Goal: Task Accomplishment & Management: Use online tool/utility

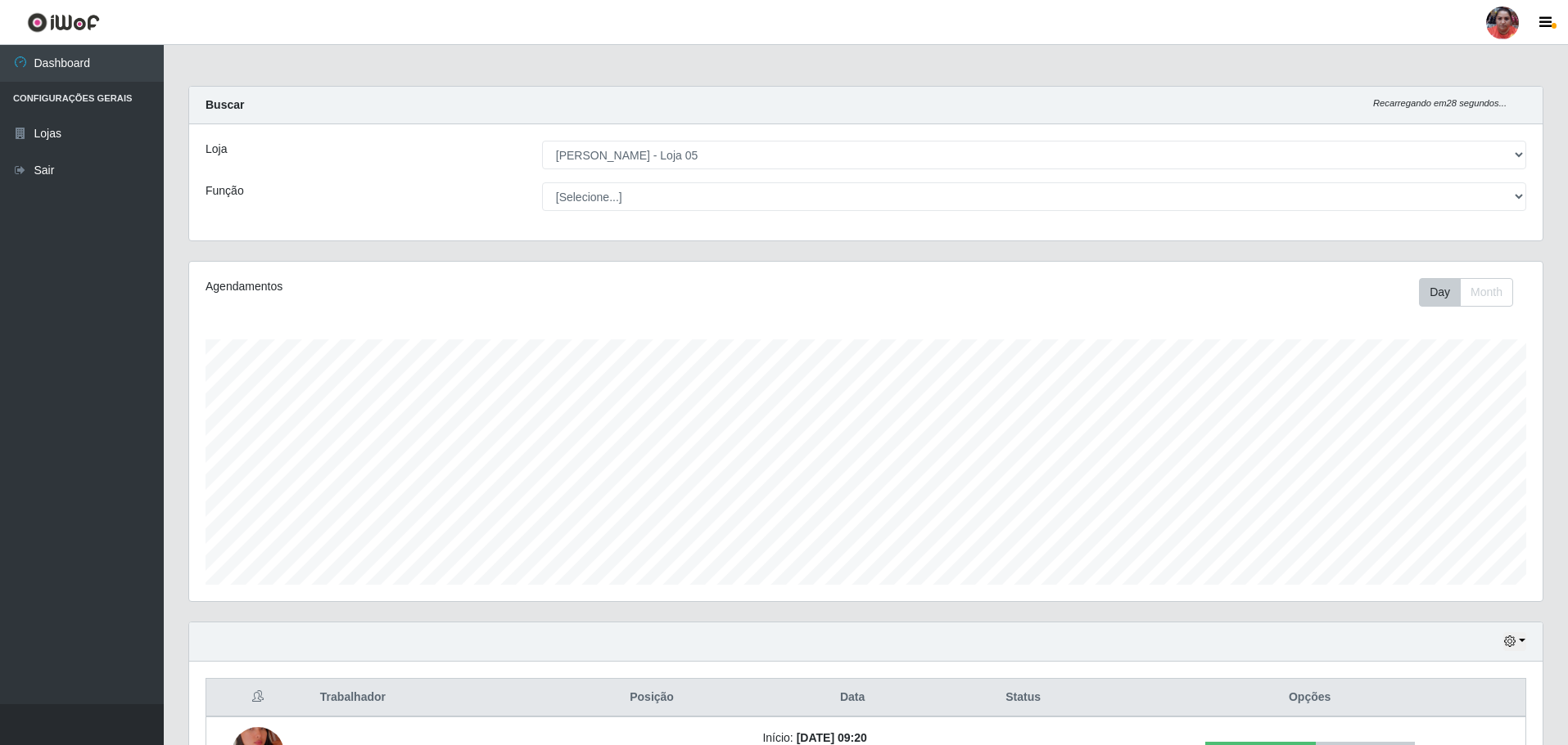
select select "252"
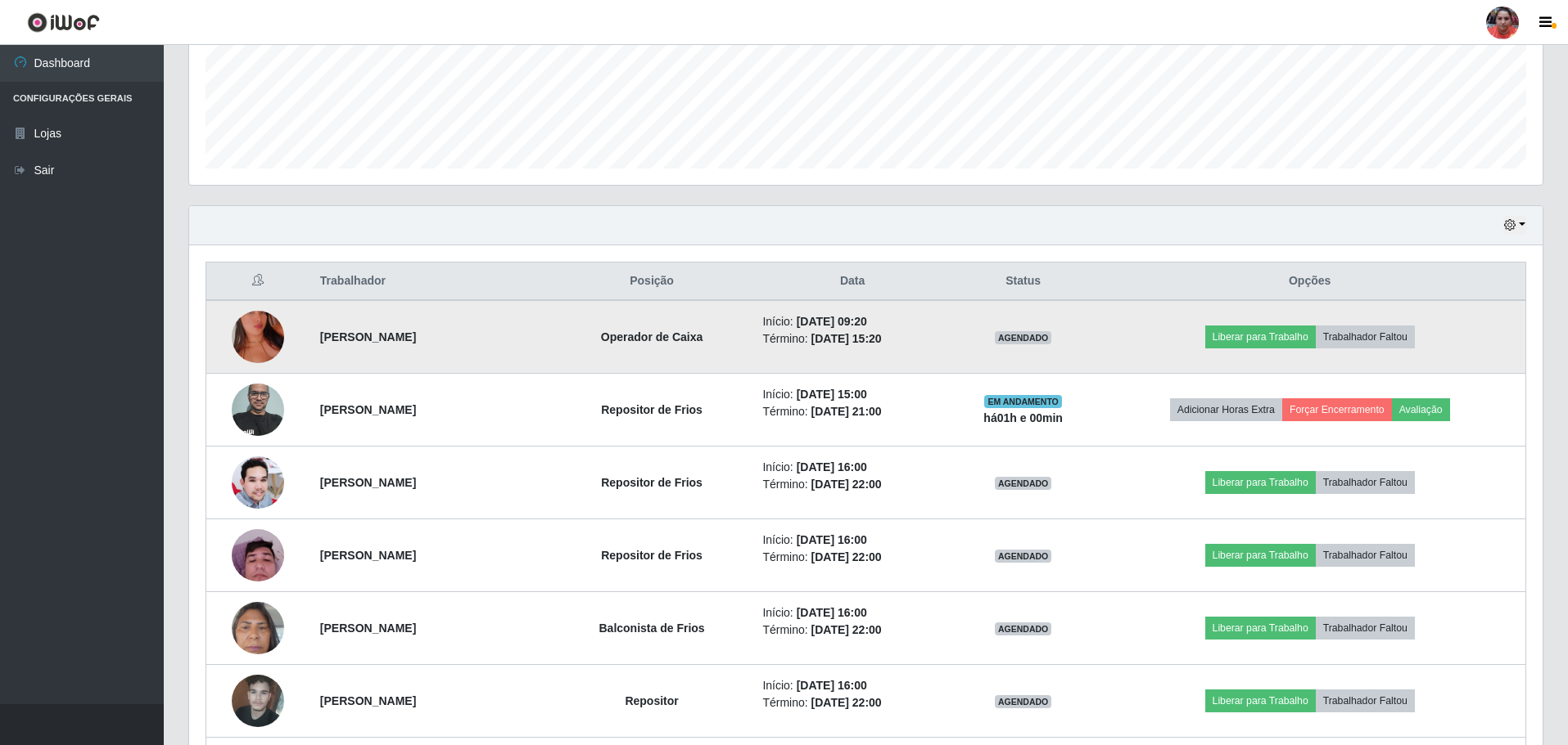
scroll to position [572, 0]
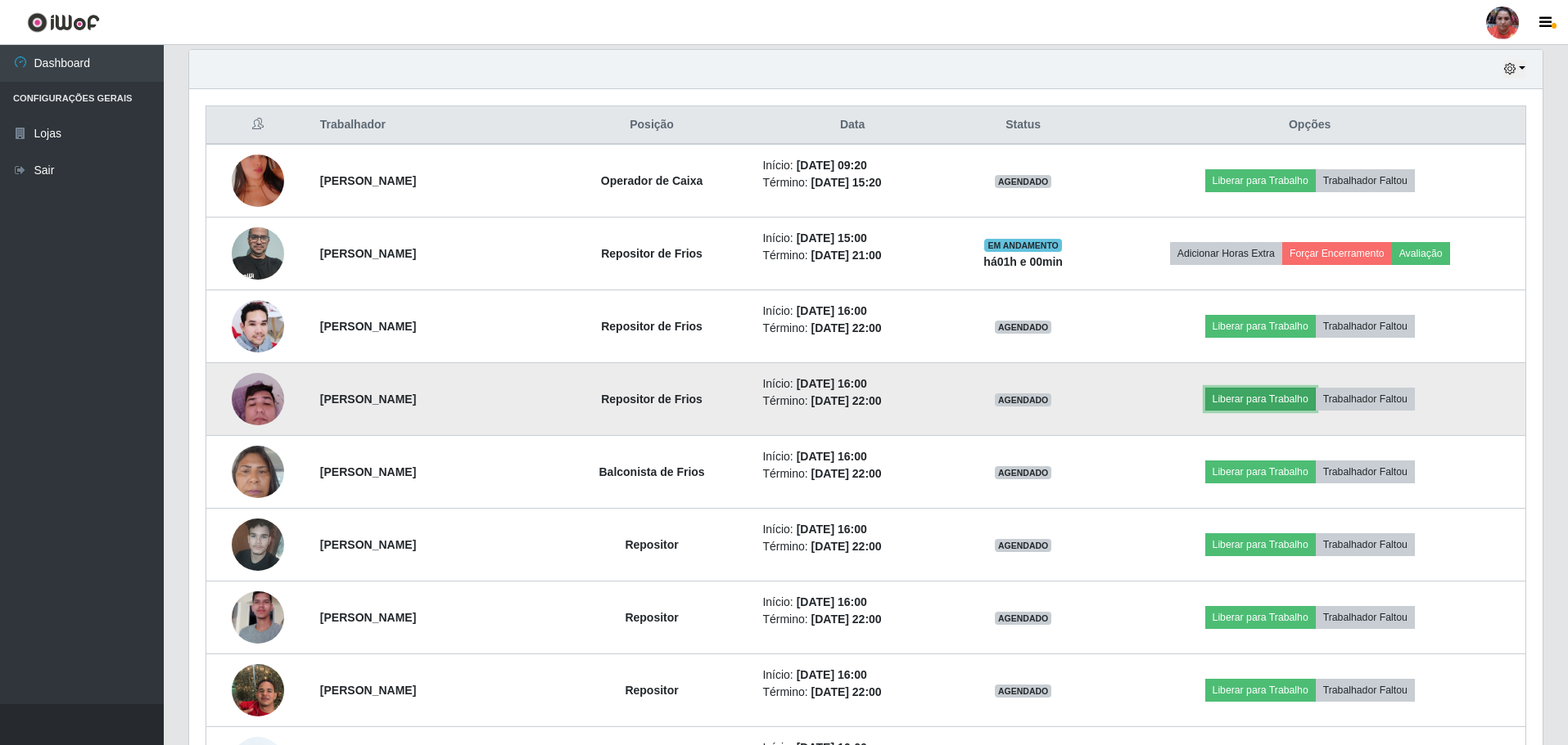
click at [1257, 398] on button "Liberar para Trabalho" at bounding box center [1260, 399] width 110 height 23
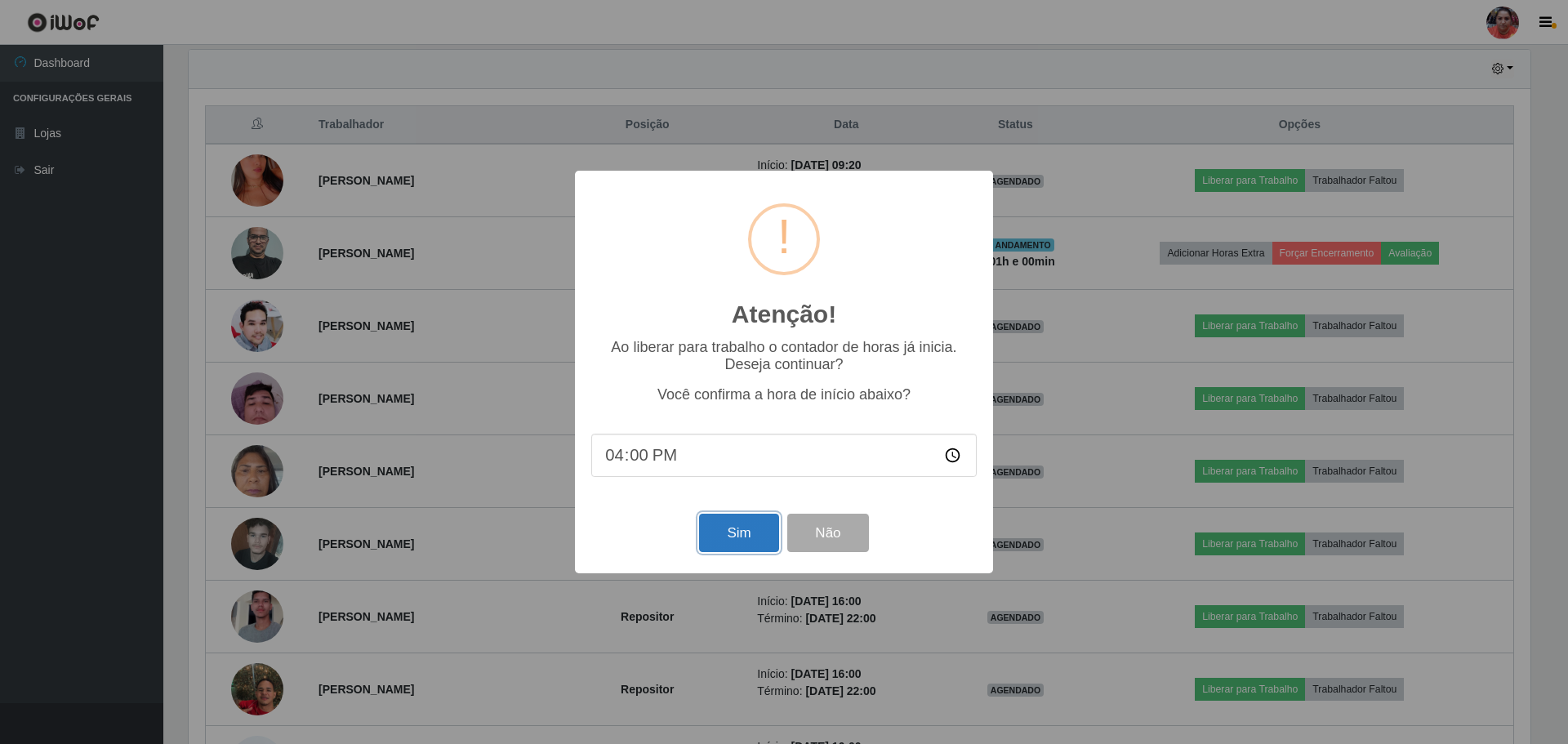
click at [736, 524] on button "Sim" at bounding box center [739, 533] width 80 height 38
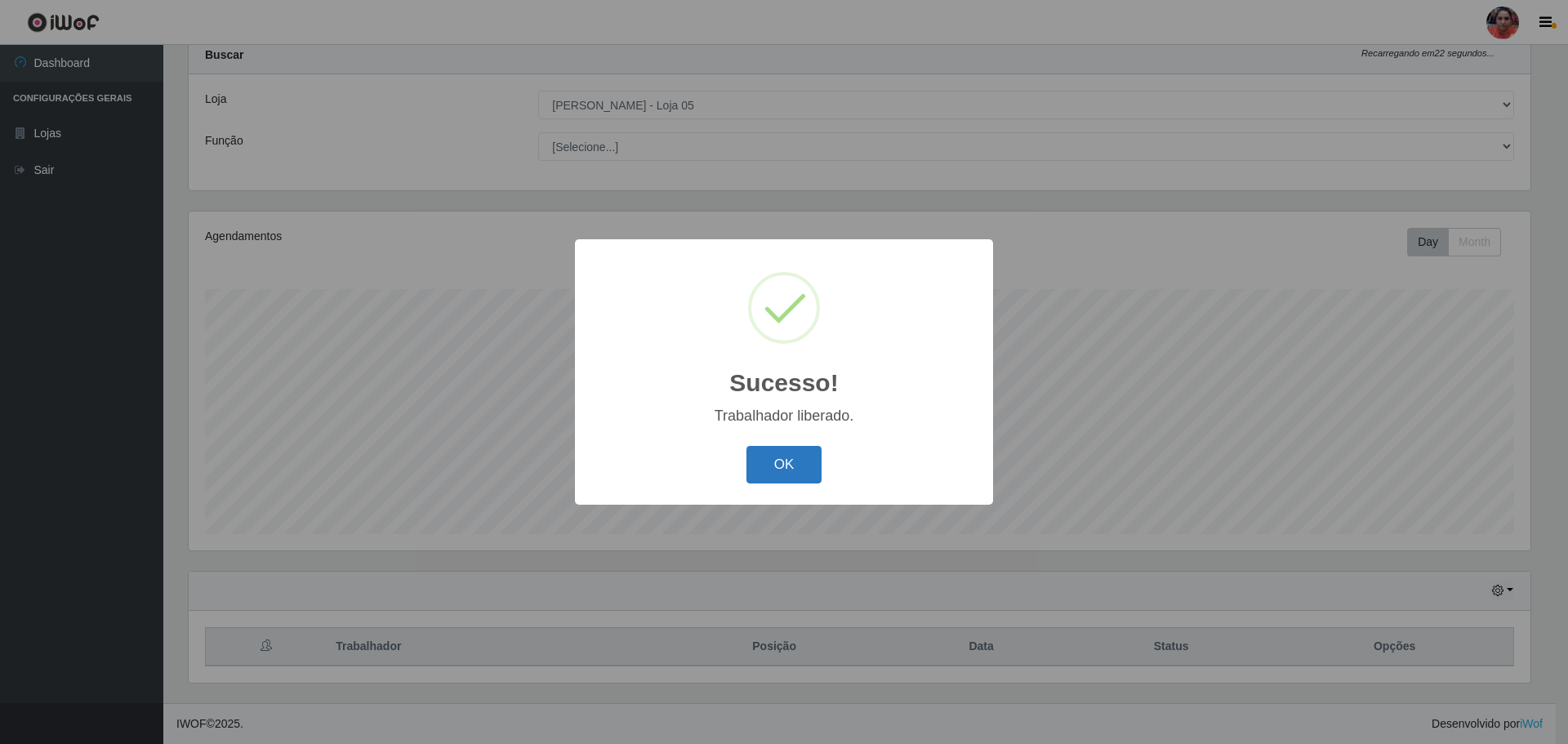
click at [760, 463] on button "OK" at bounding box center [784, 464] width 76 height 38
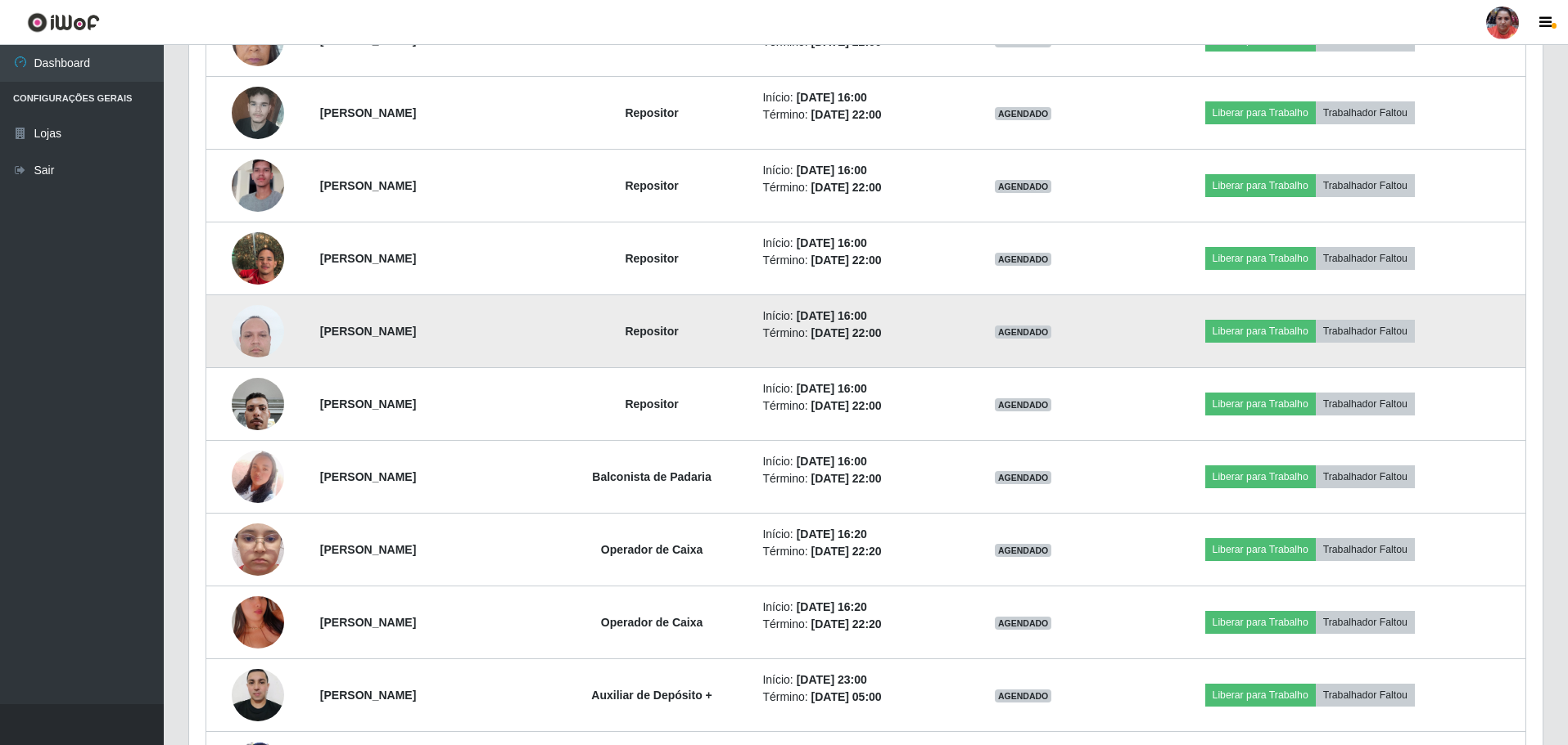
scroll to position [1015, 0]
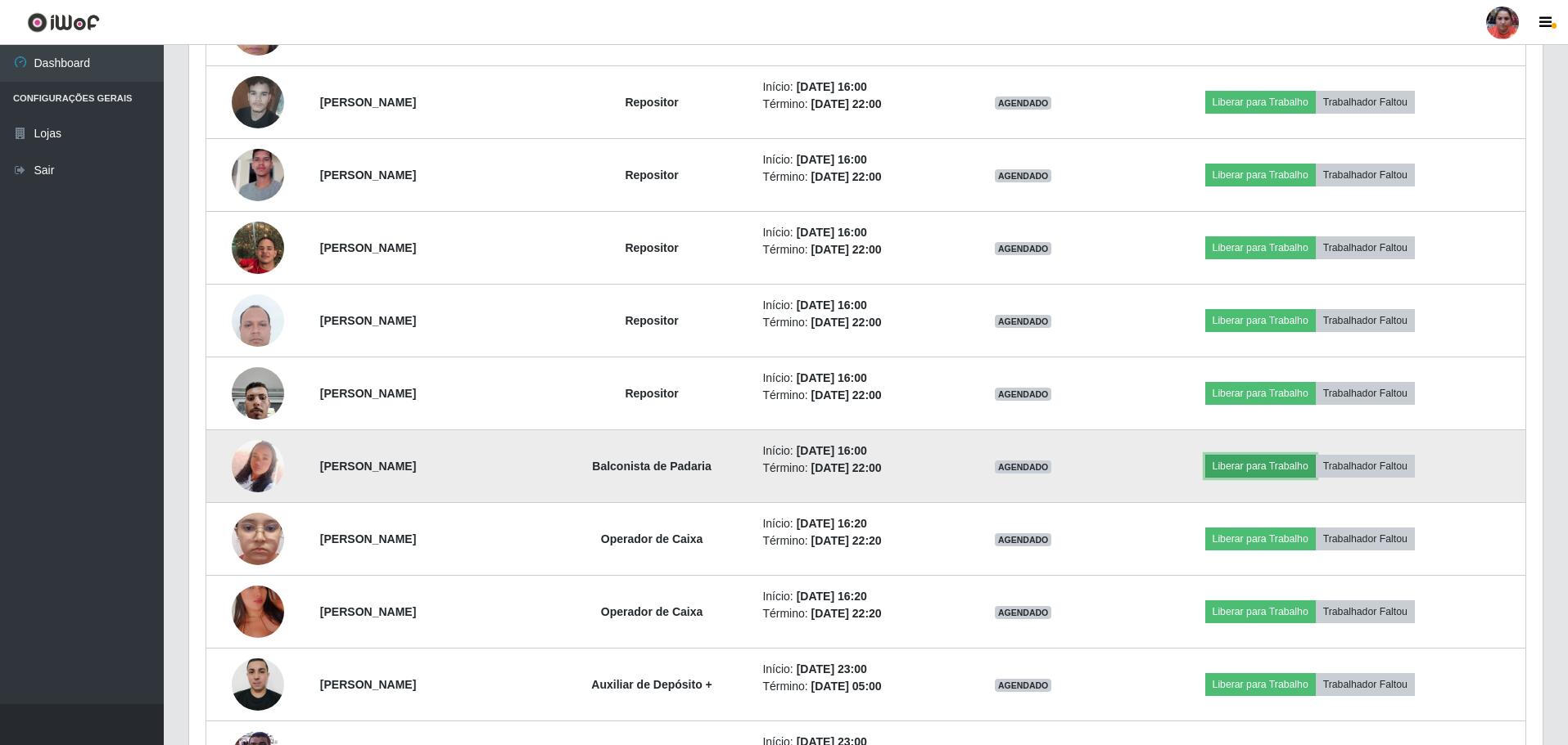
click at [1263, 469] on button "Liberar para Trabalho" at bounding box center [1260, 466] width 110 height 23
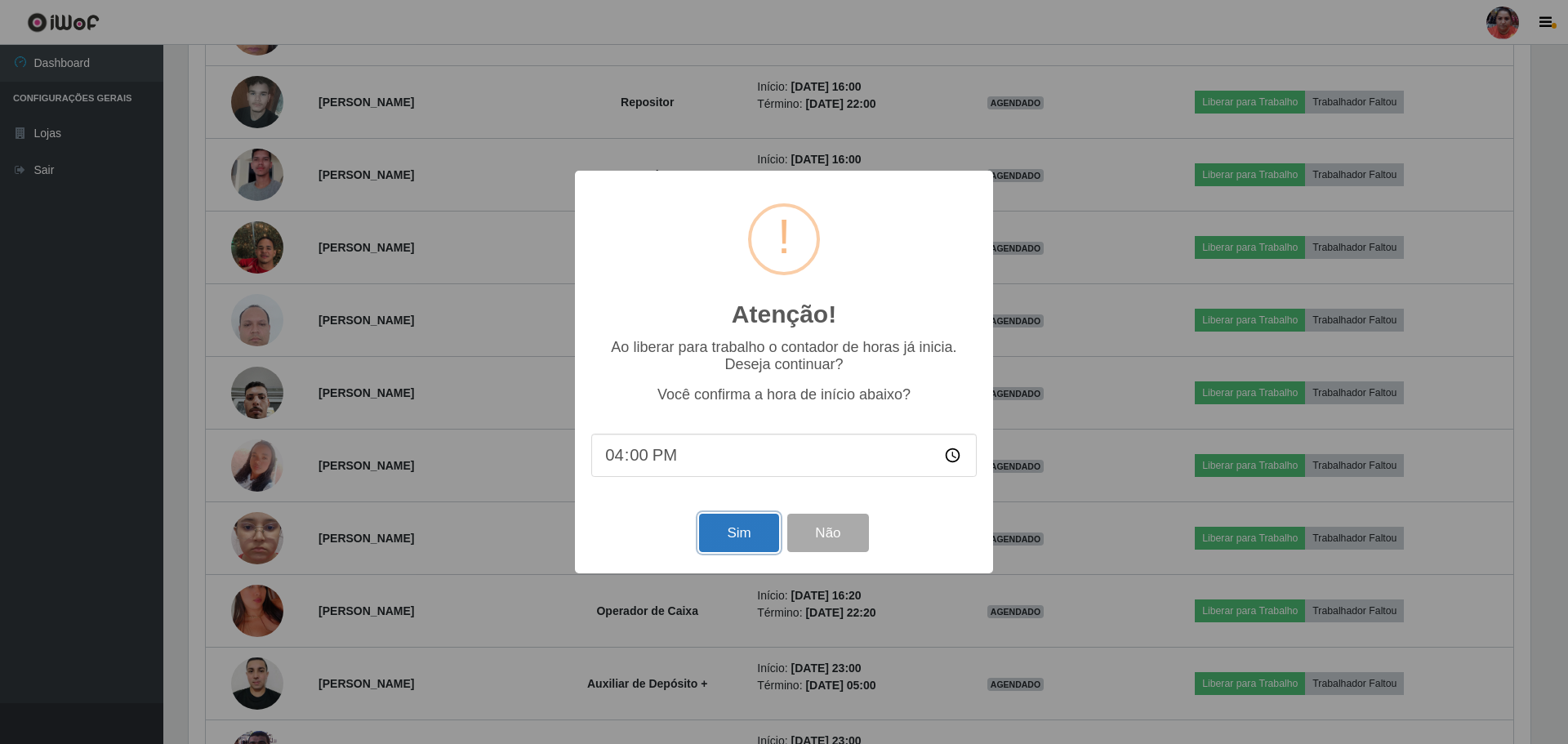
click at [713, 535] on button "Sim" at bounding box center [739, 533] width 80 height 38
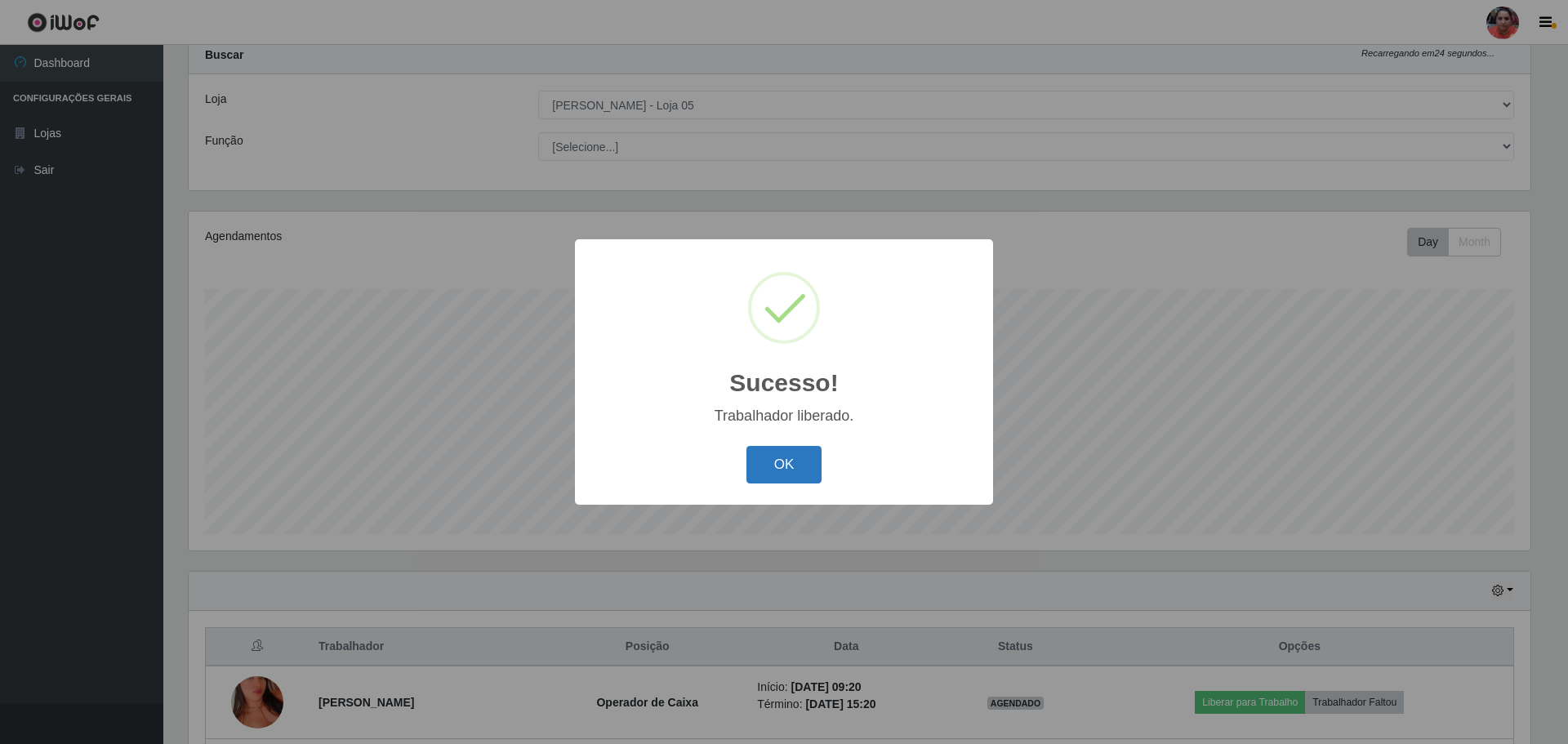
click at [784, 457] on button "OK" at bounding box center [784, 464] width 76 height 38
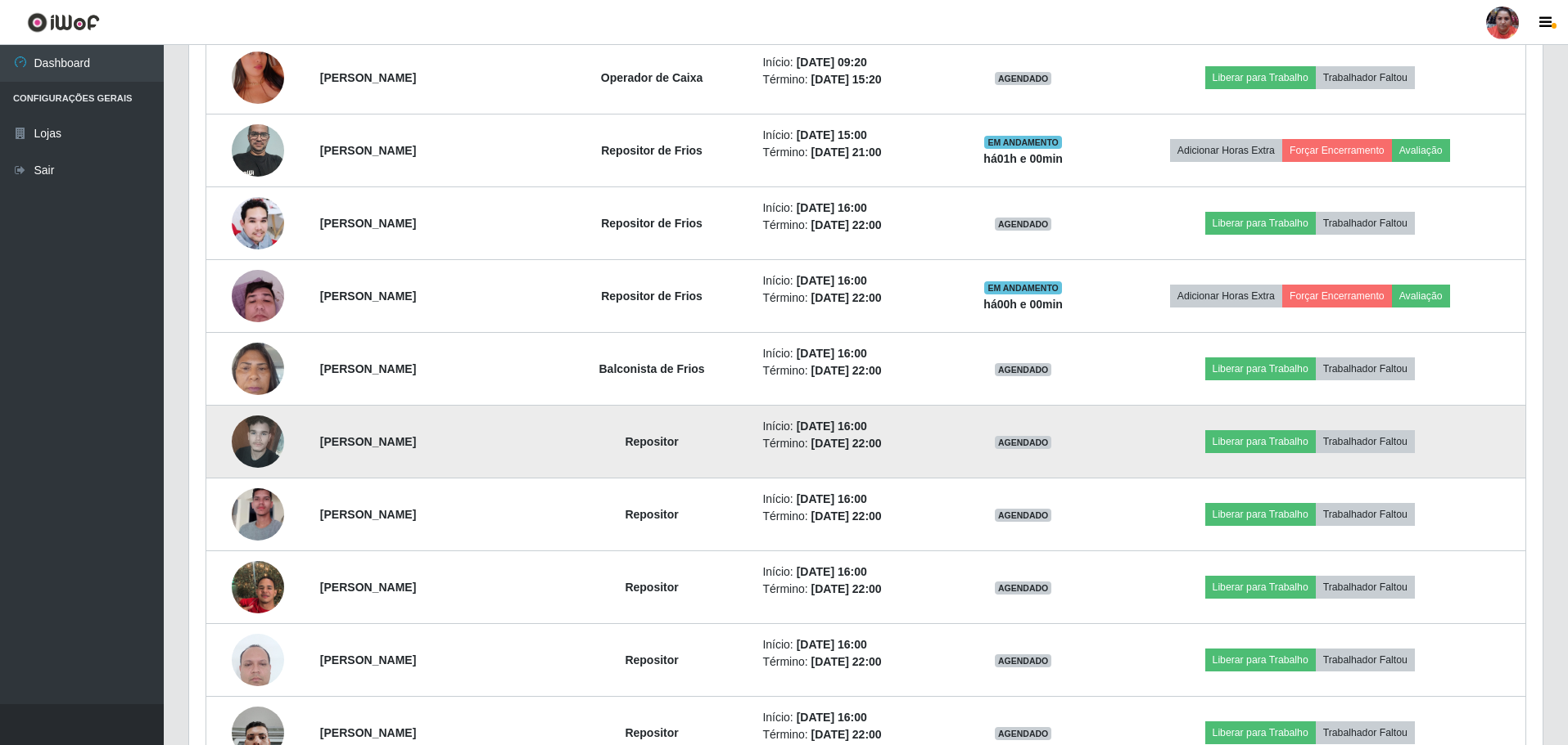
scroll to position [704, 0]
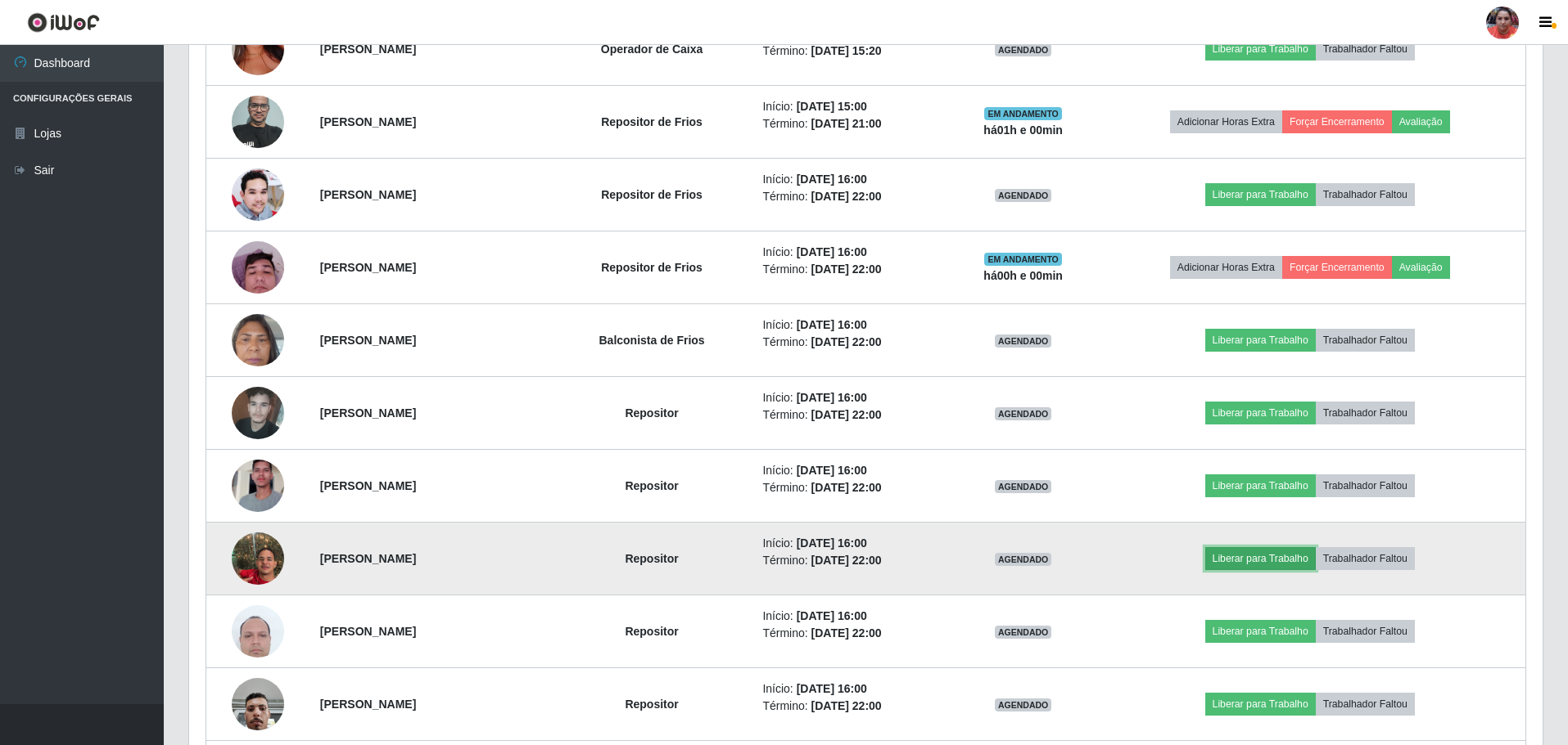
click at [1270, 563] on button "Liberar para Trabalho" at bounding box center [1260, 559] width 110 height 23
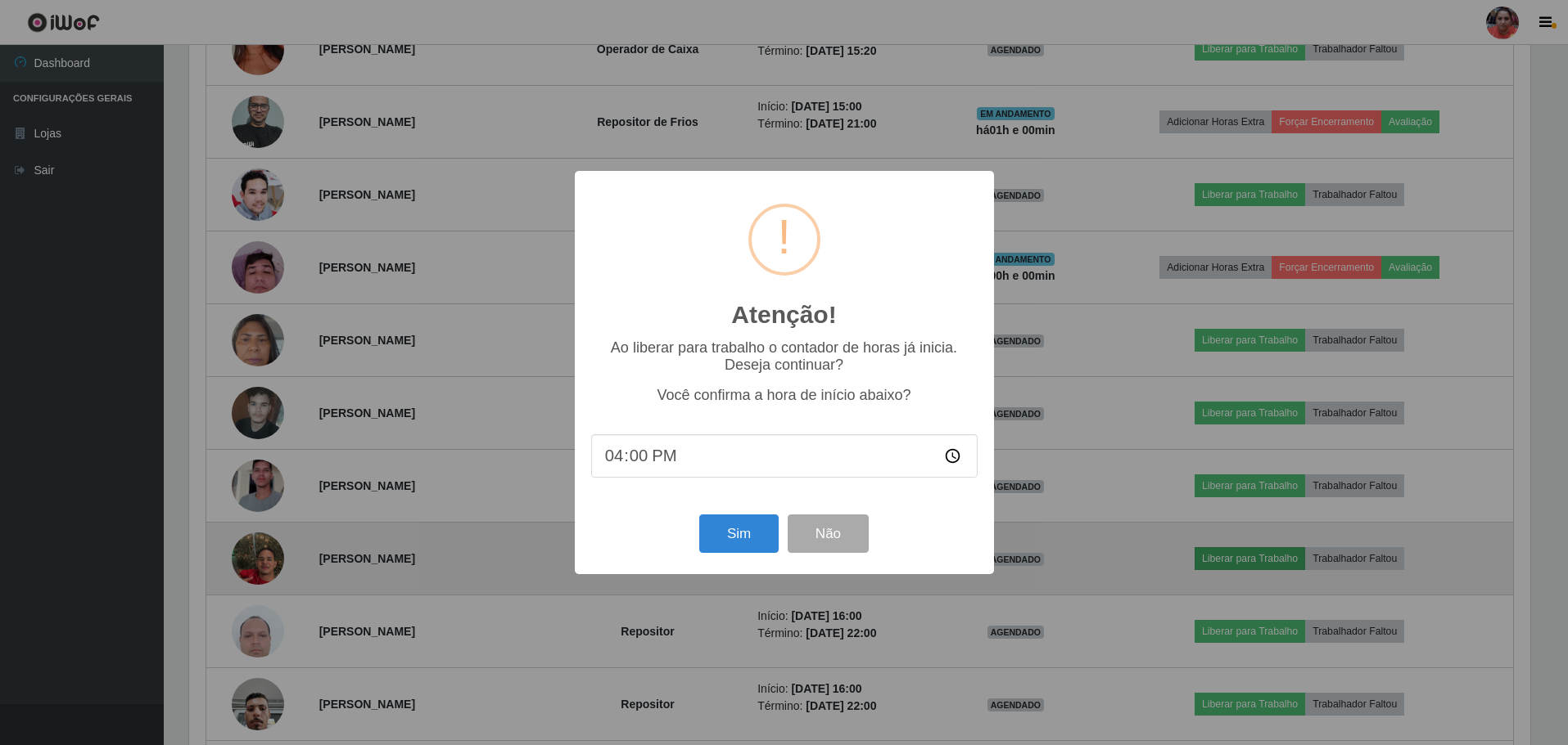
scroll to position [340, 1345]
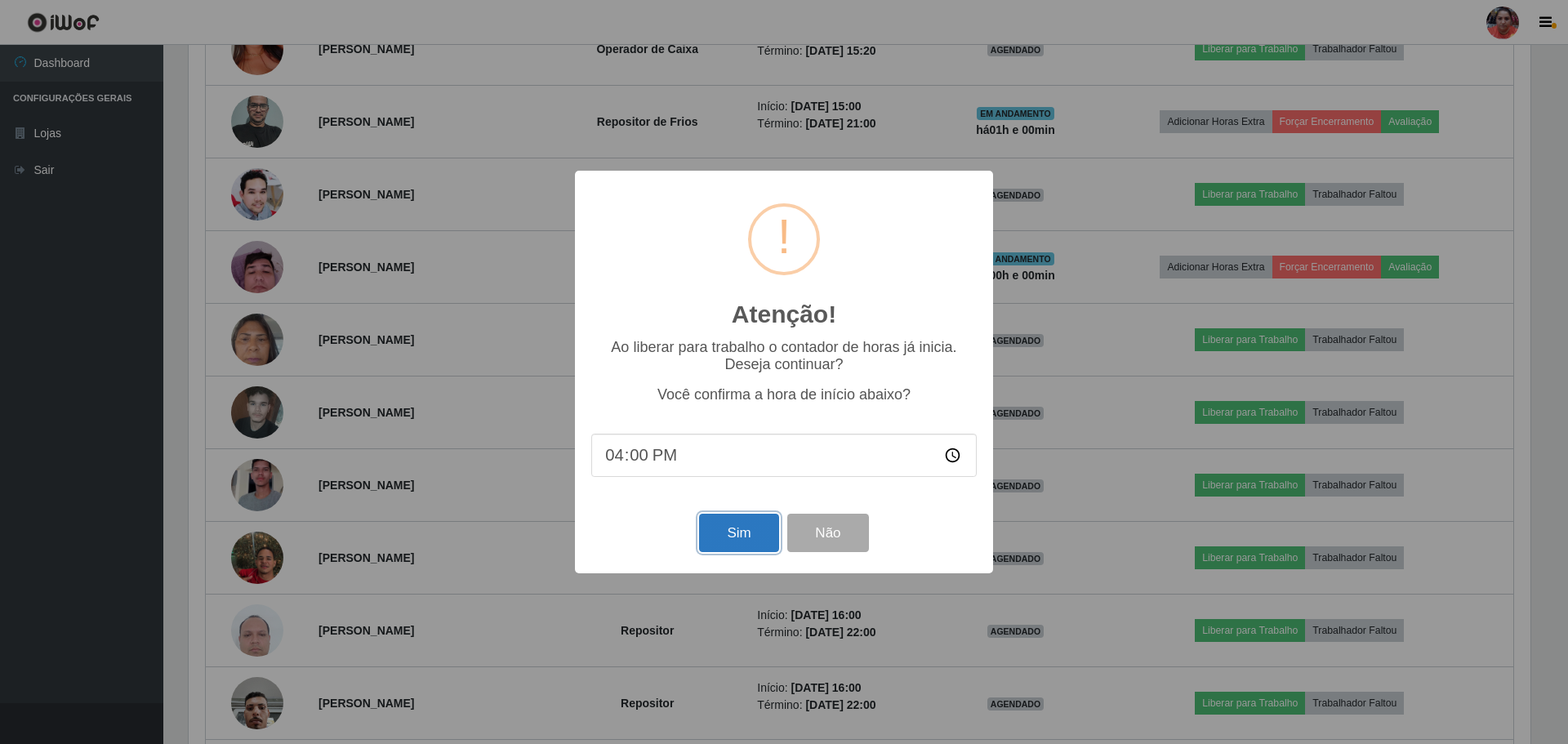
click at [724, 544] on button "Sim" at bounding box center [739, 533] width 80 height 38
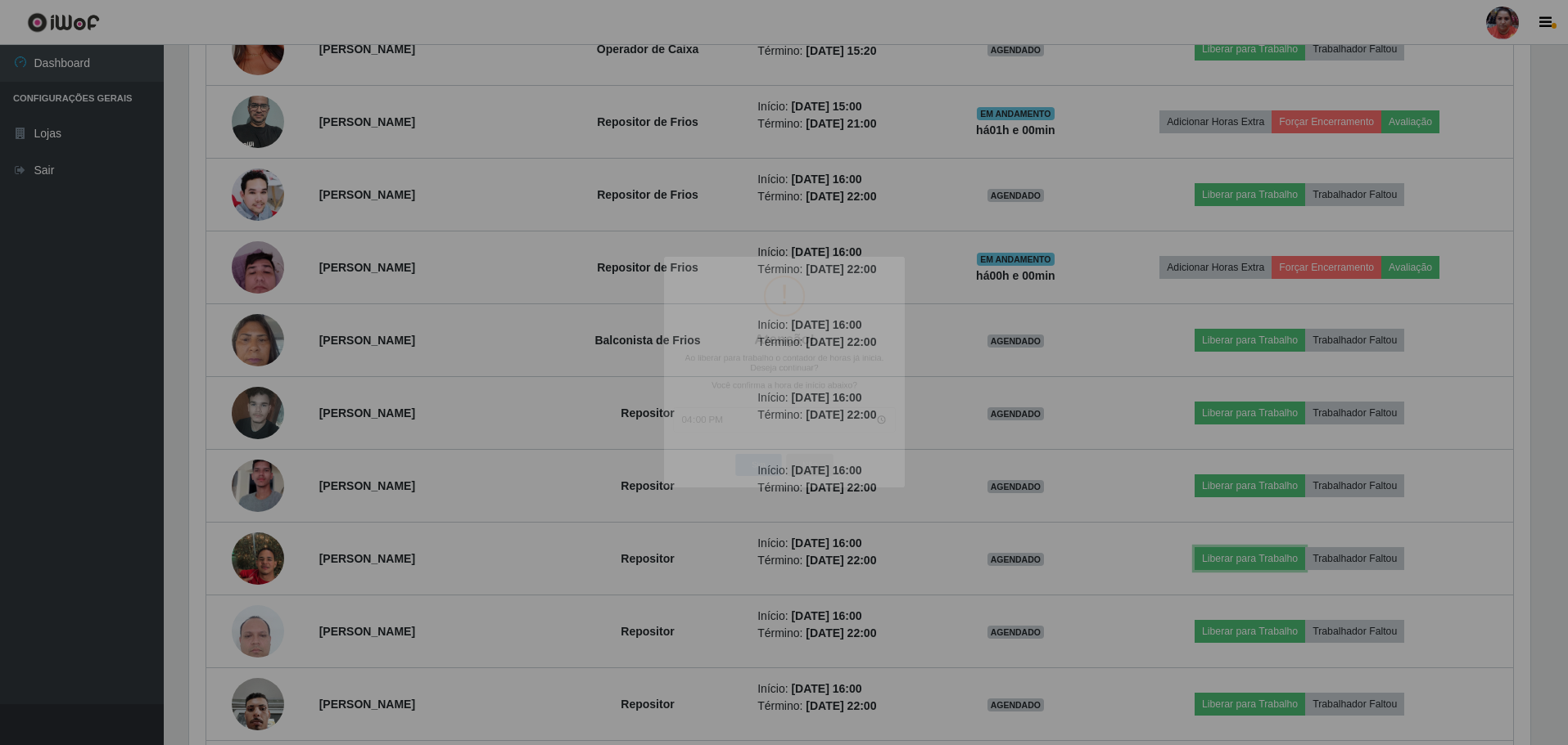
scroll to position [0, 0]
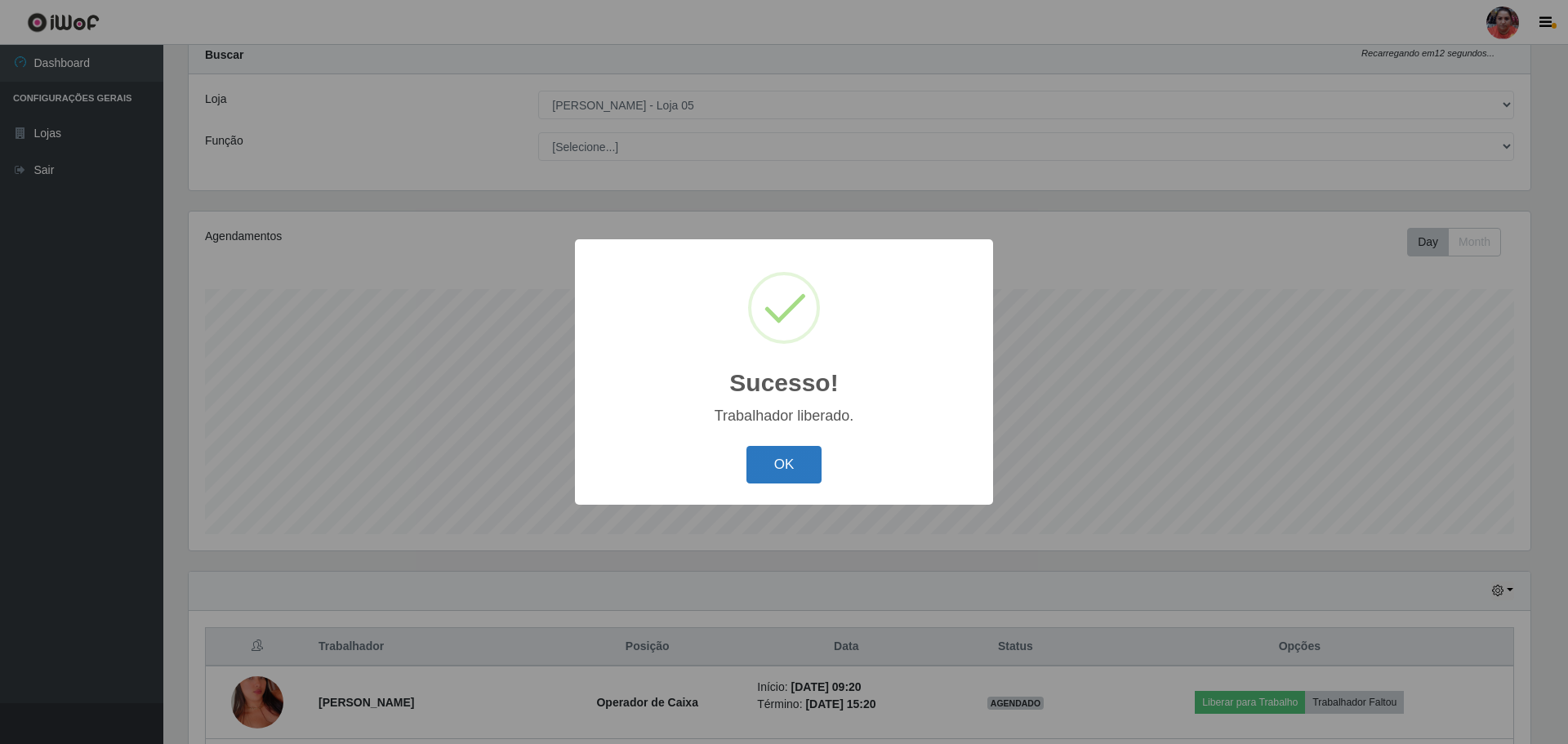
click at [784, 452] on button "OK" at bounding box center [784, 464] width 76 height 38
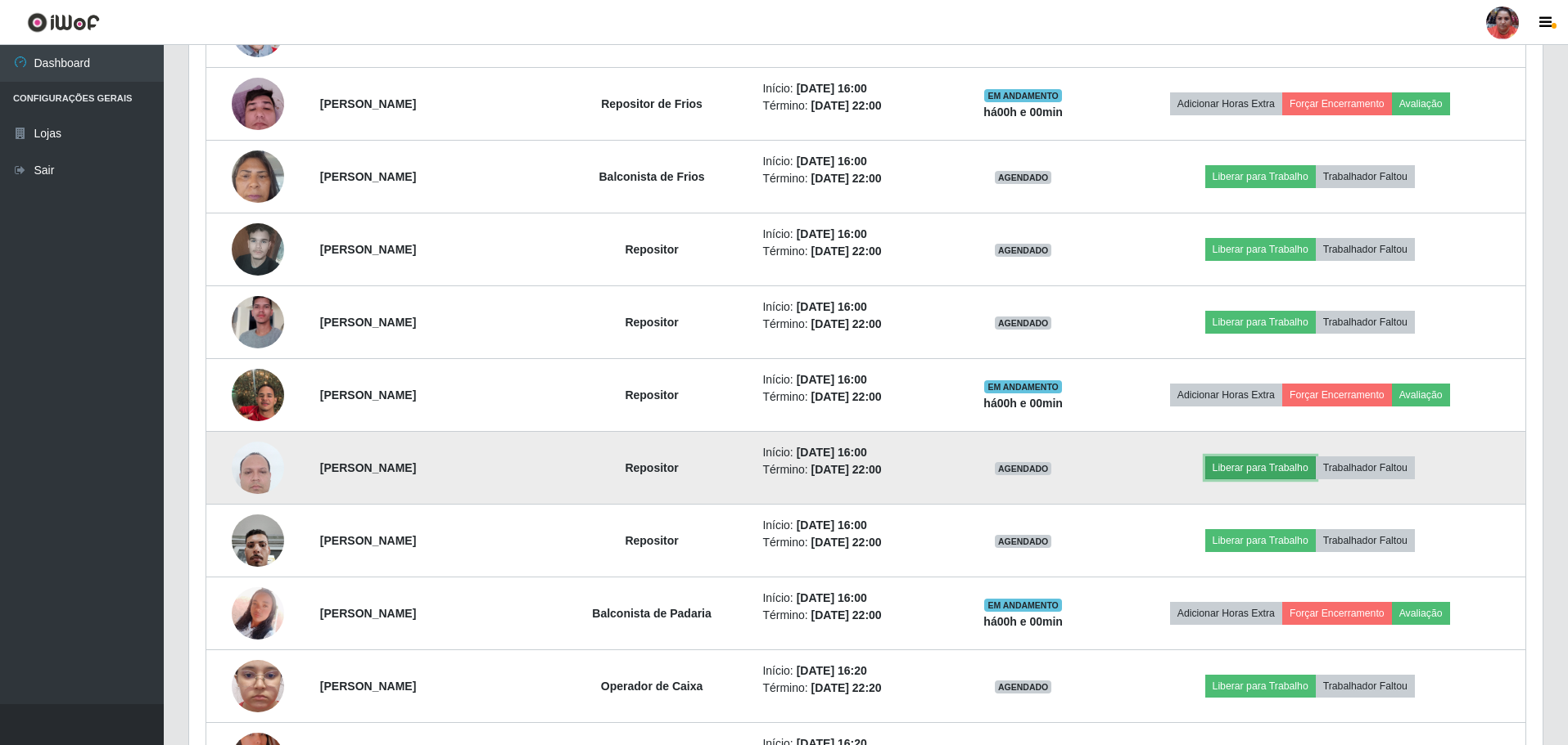
click at [1250, 466] on button "Liberar para Trabalho" at bounding box center [1260, 468] width 110 height 23
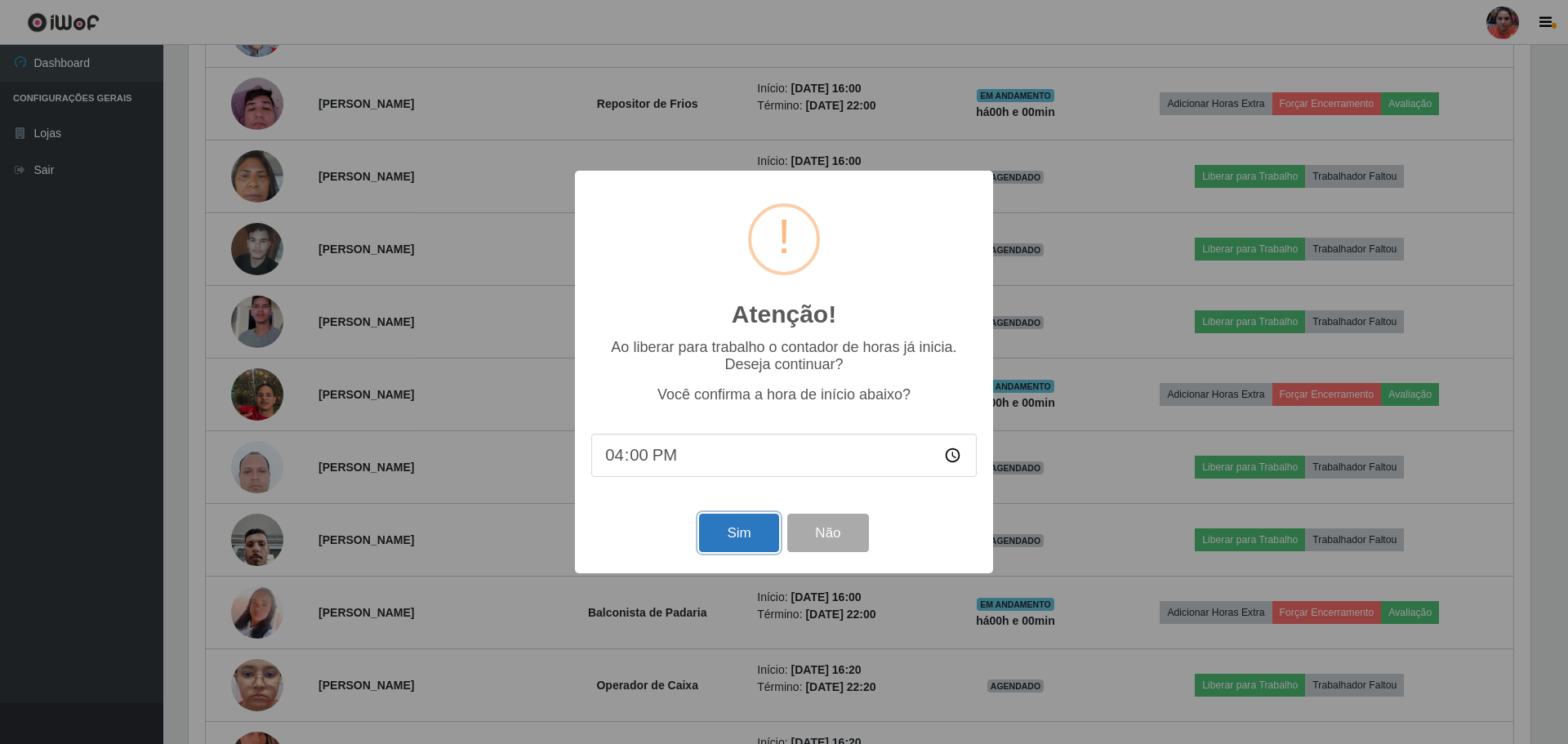
click at [712, 536] on button "Sim" at bounding box center [739, 533] width 80 height 38
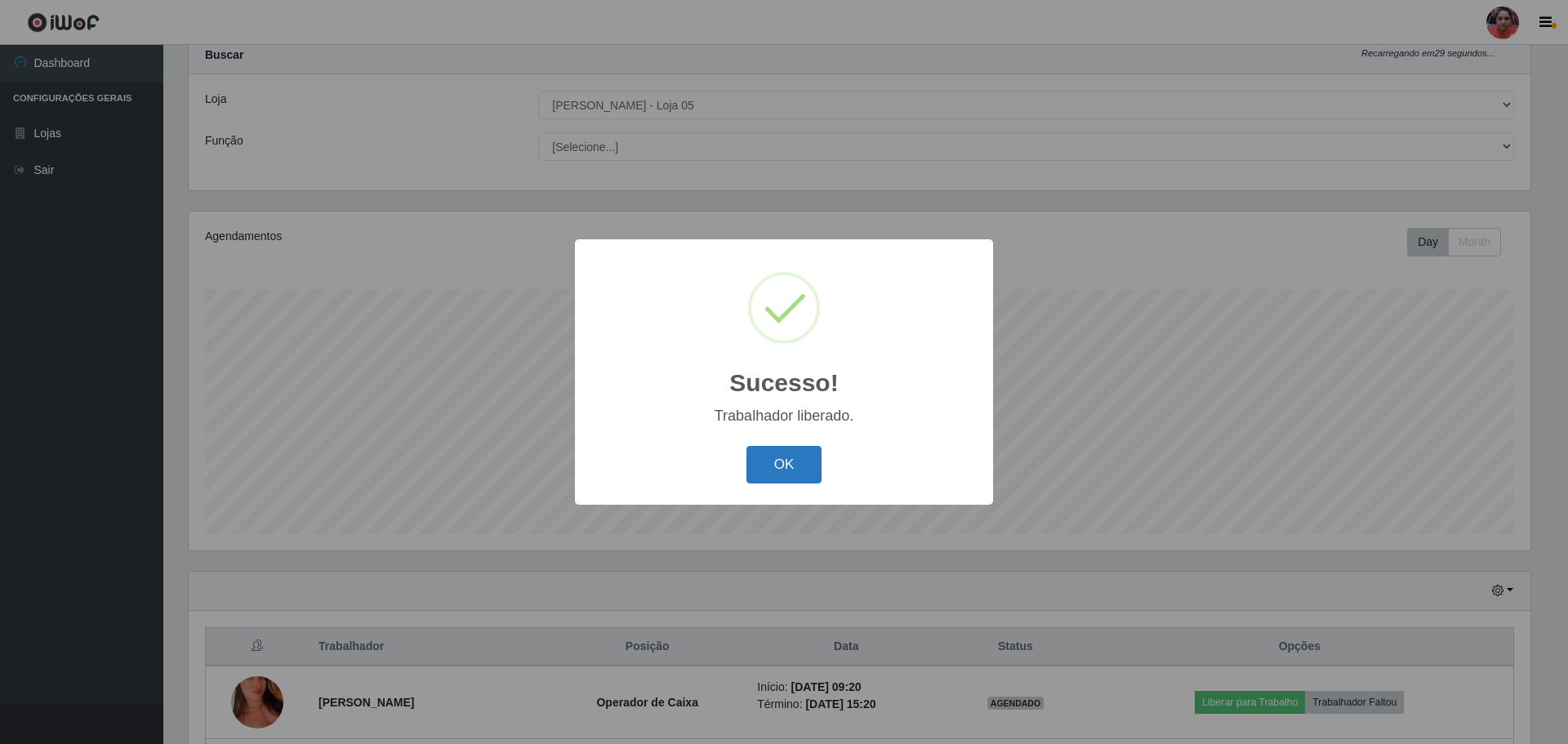
click at [786, 465] on button "OK" at bounding box center [784, 464] width 76 height 38
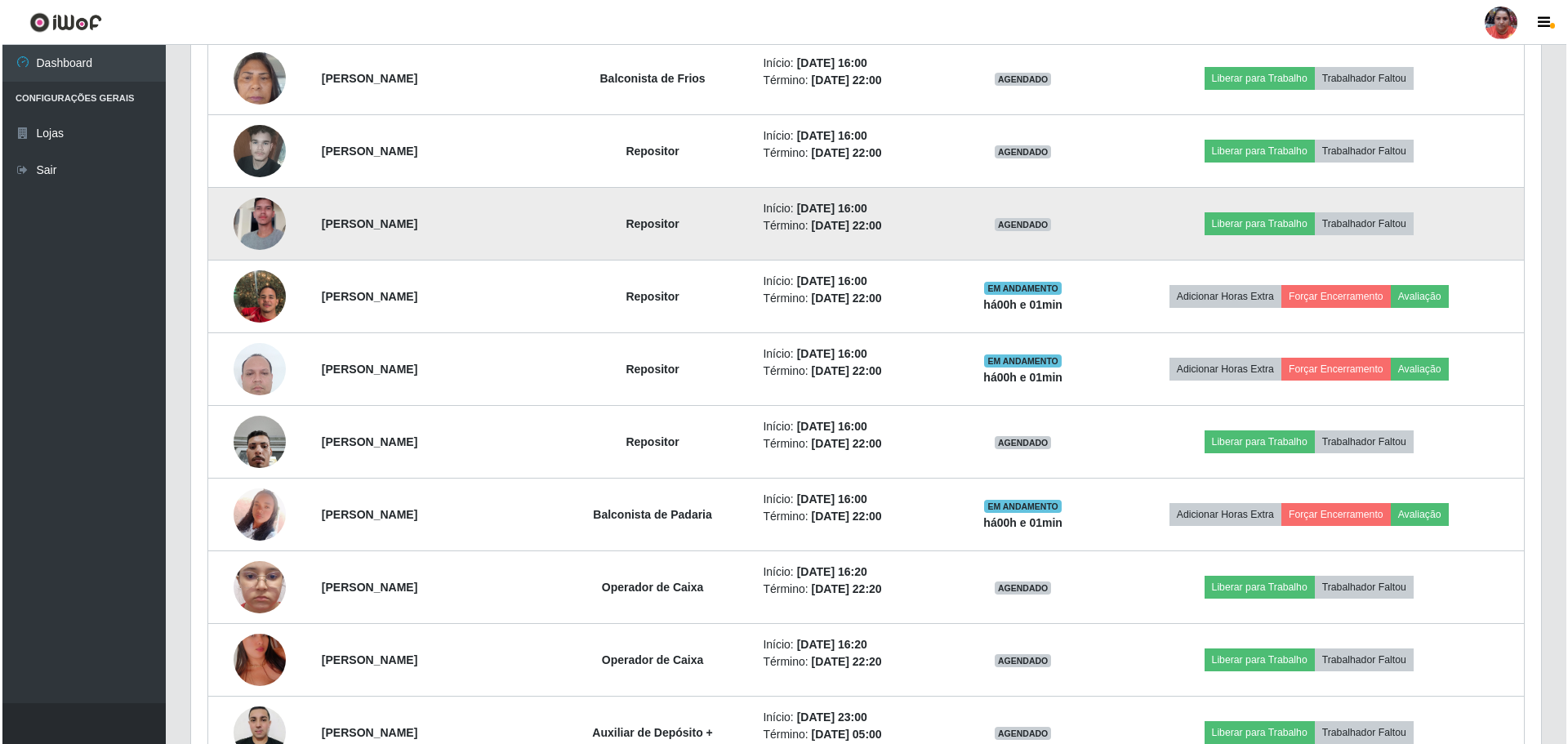
scroll to position [1014, 0]
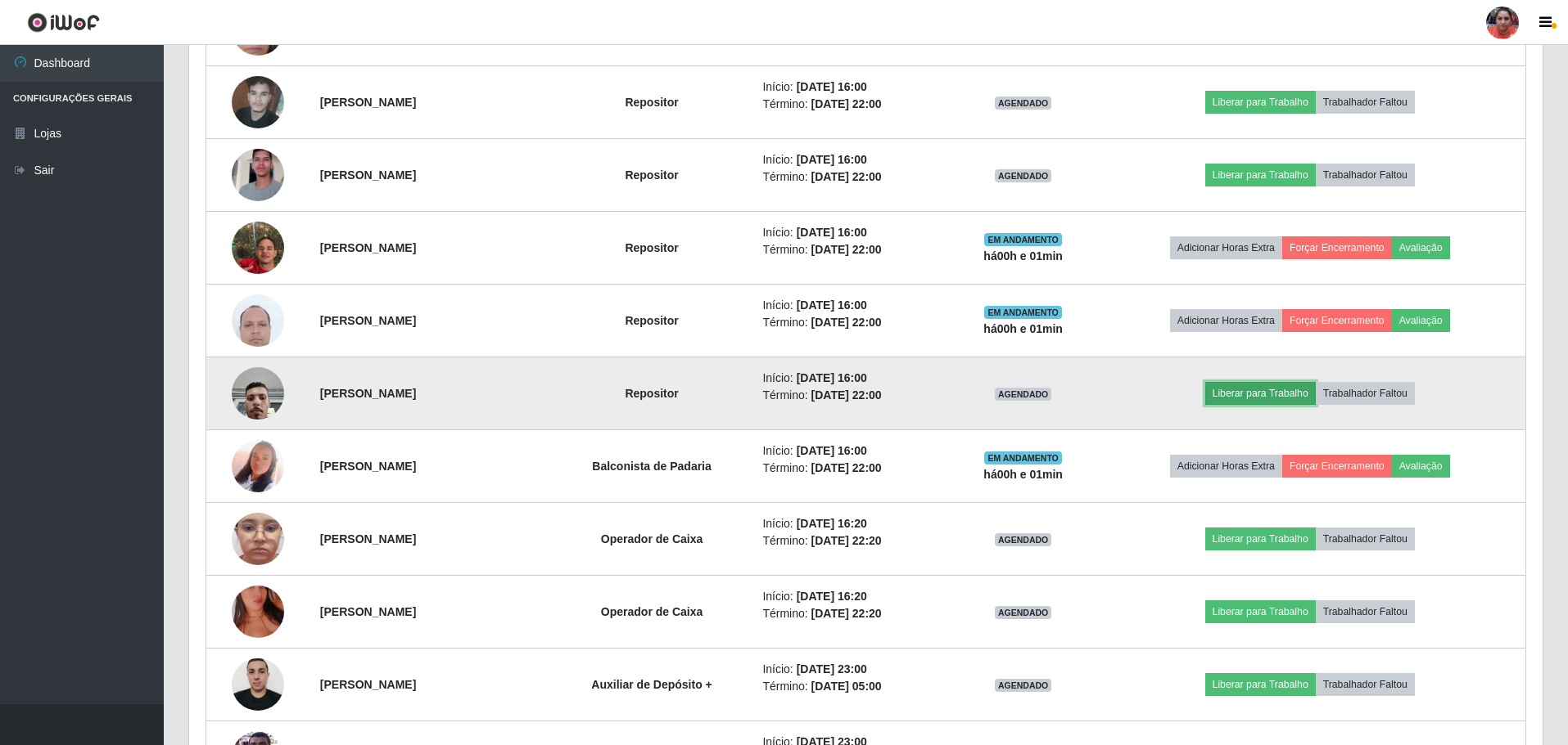
click at [1271, 393] on button "Liberar para Trabalho" at bounding box center [1260, 393] width 110 height 23
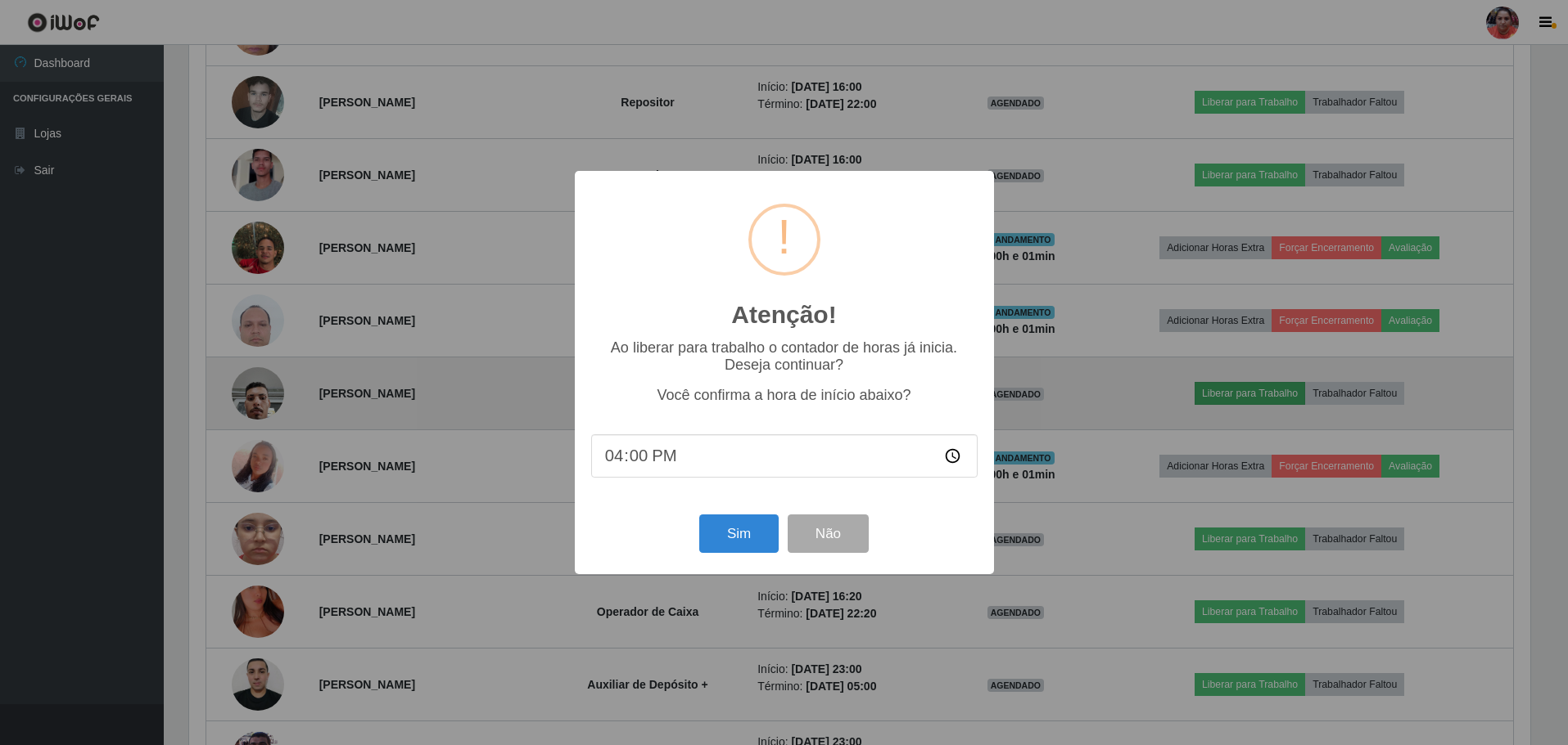
scroll to position [340, 1345]
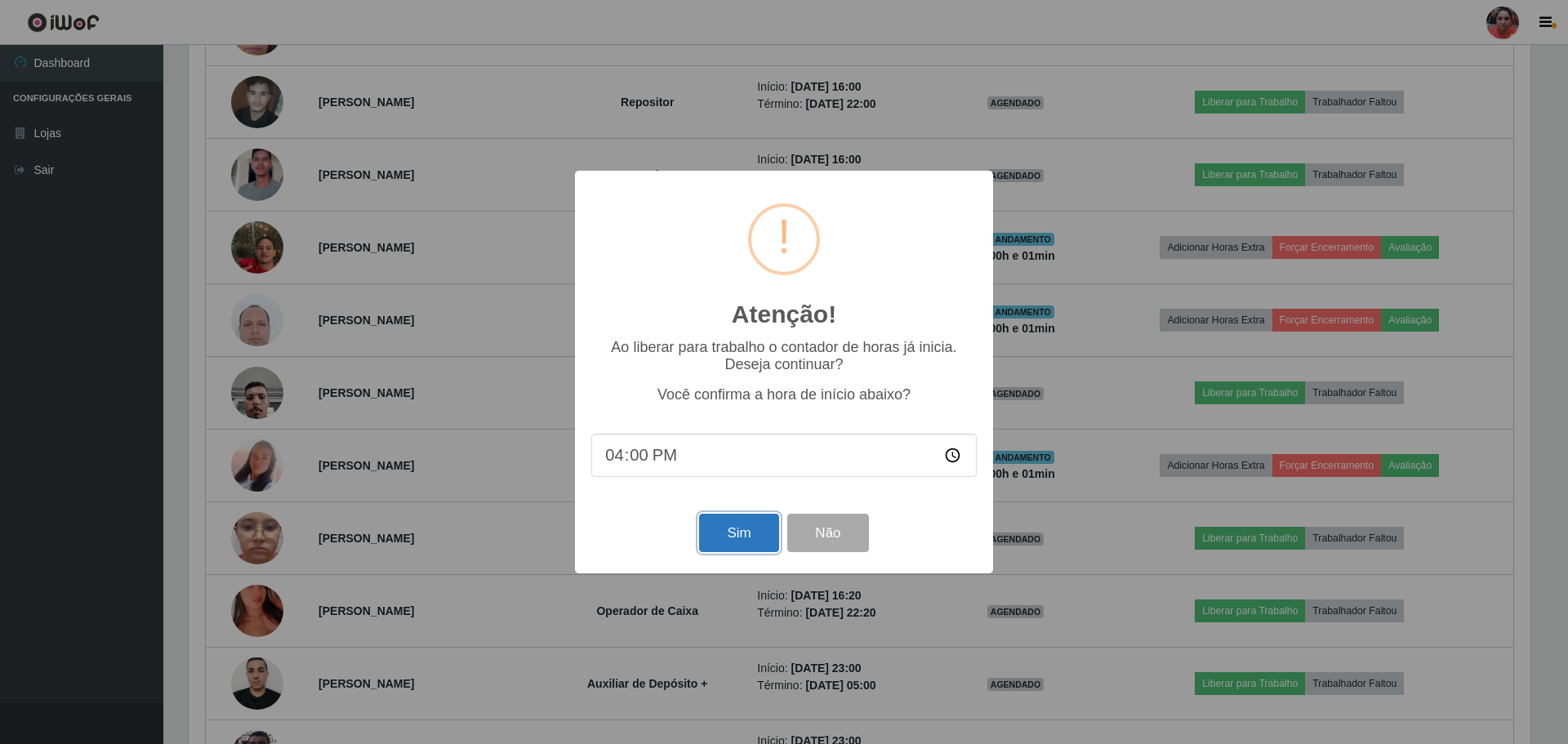
click at [722, 543] on button "Sim" at bounding box center [739, 533] width 80 height 38
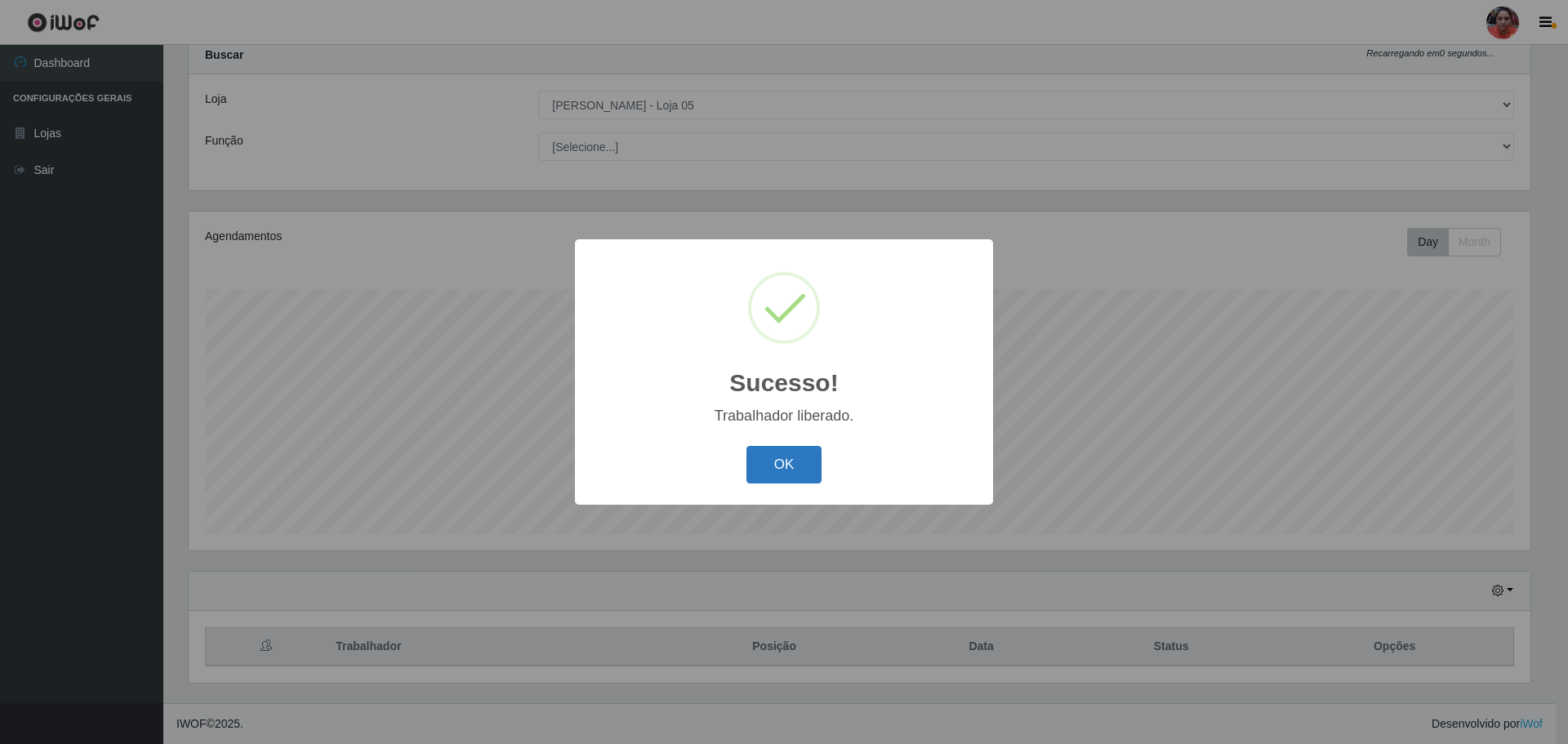
click at [763, 460] on button "OK" at bounding box center [784, 464] width 76 height 38
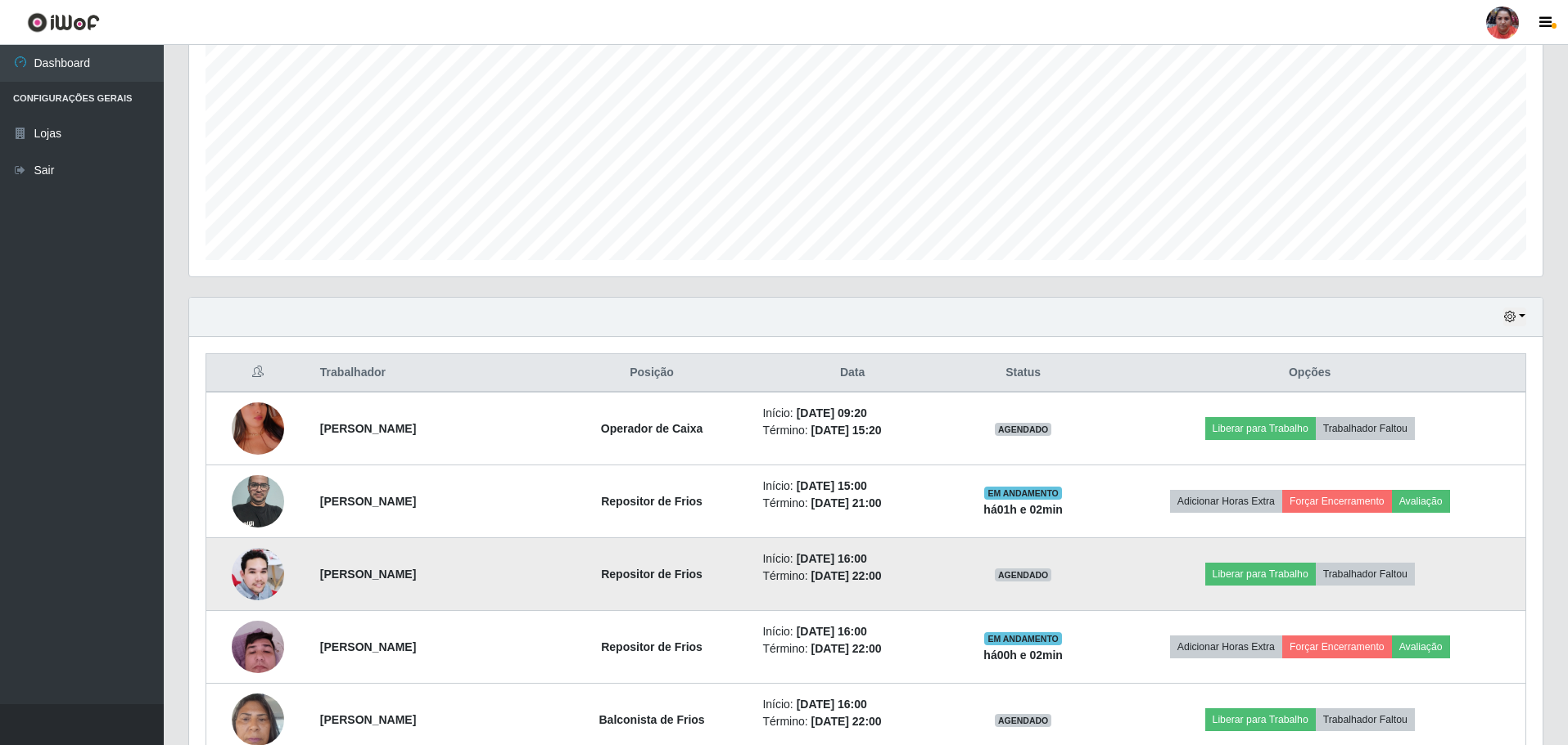
scroll to position [377, 0]
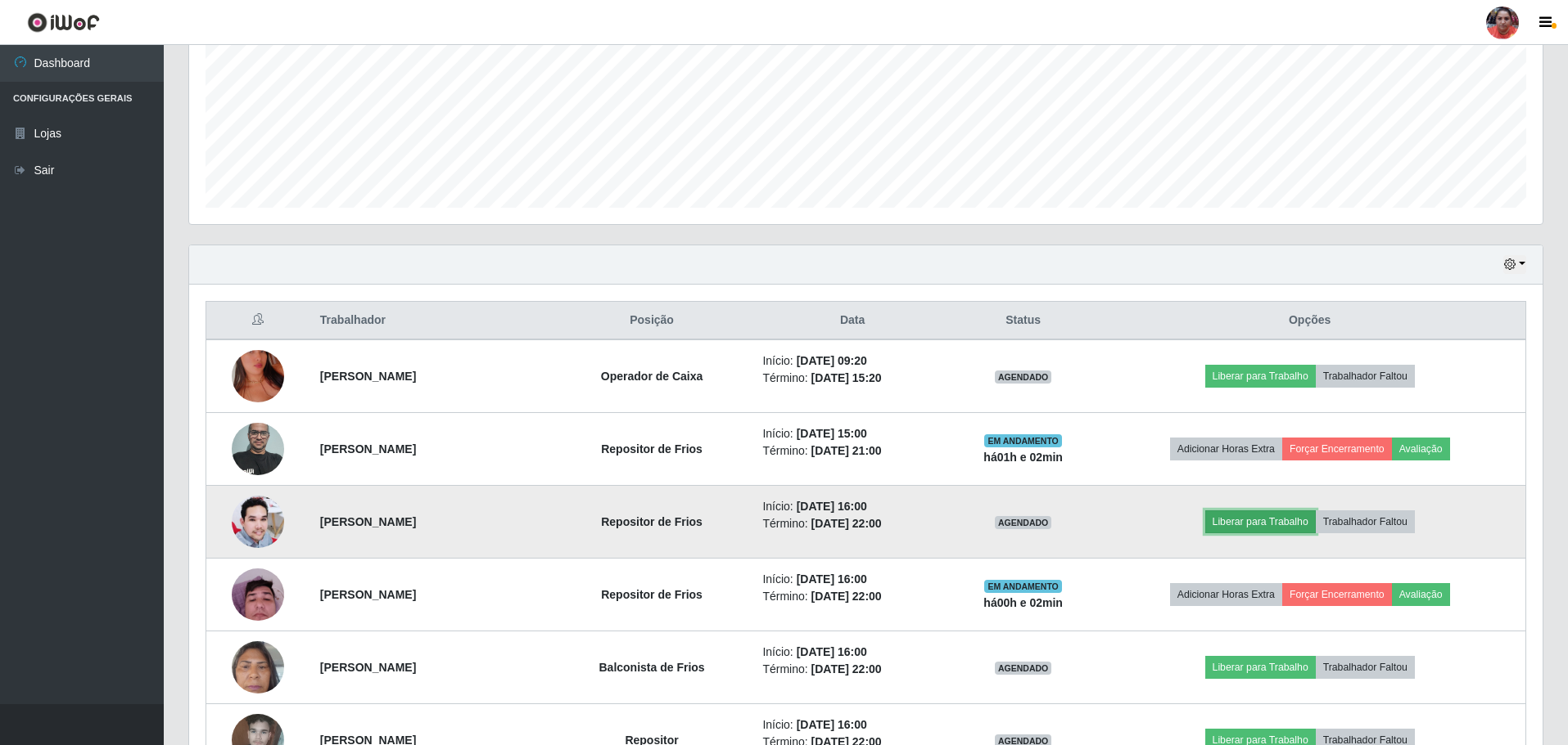
click at [1258, 519] on button "Liberar para Trabalho" at bounding box center [1260, 521] width 110 height 23
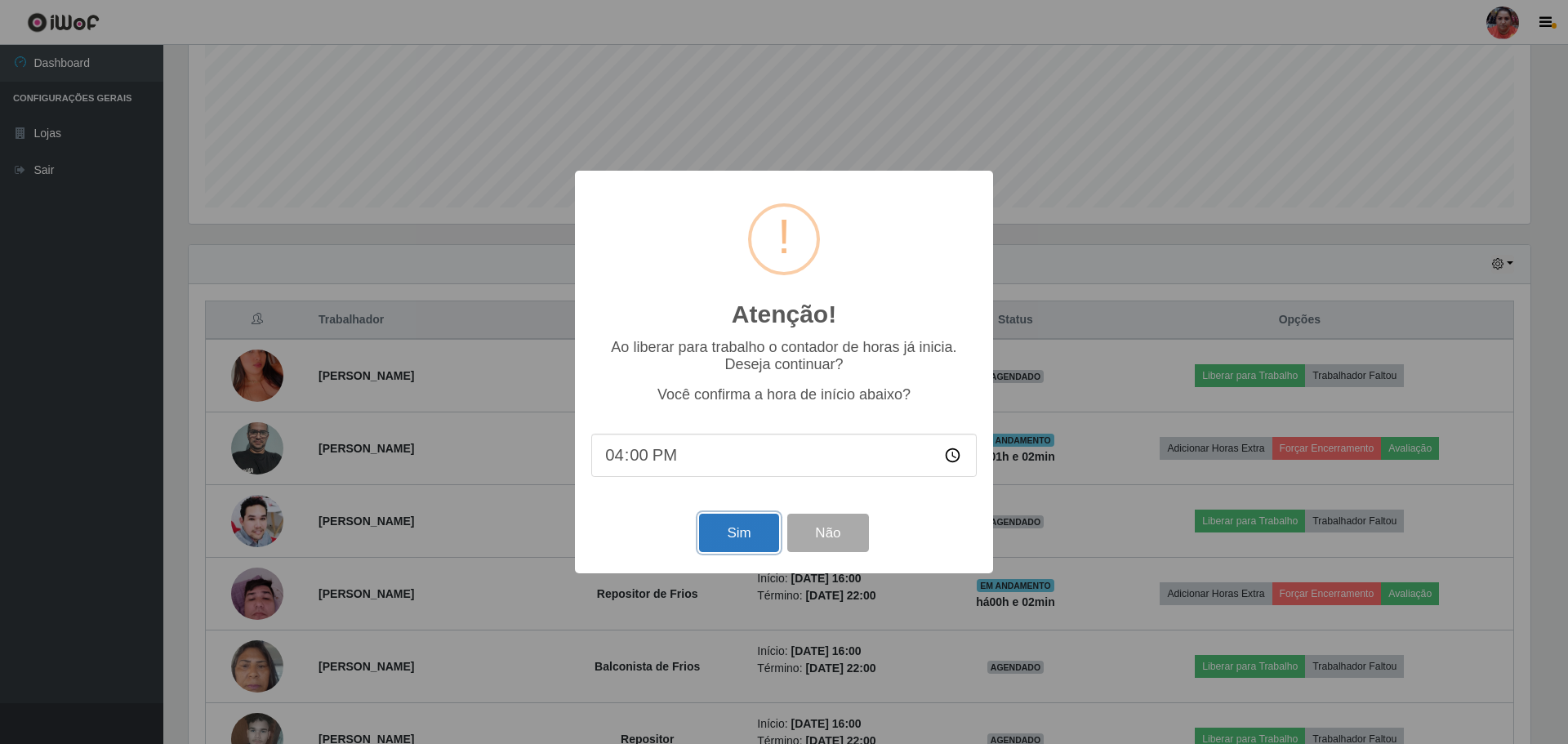
click at [721, 536] on button "Sim" at bounding box center [739, 533] width 80 height 38
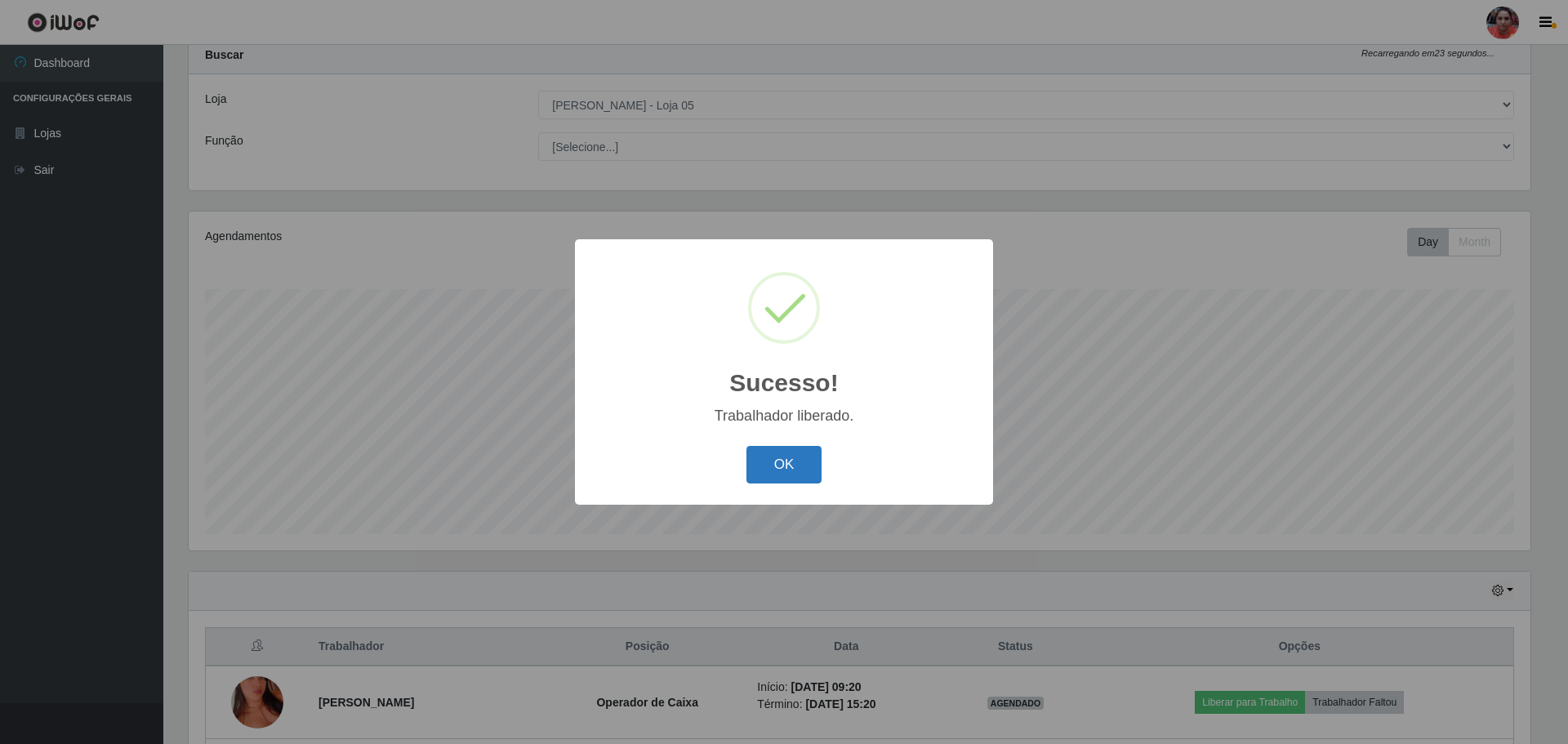
click at [797, 460] on button "OK" at bounding box center [784, 464] width 76 height 38
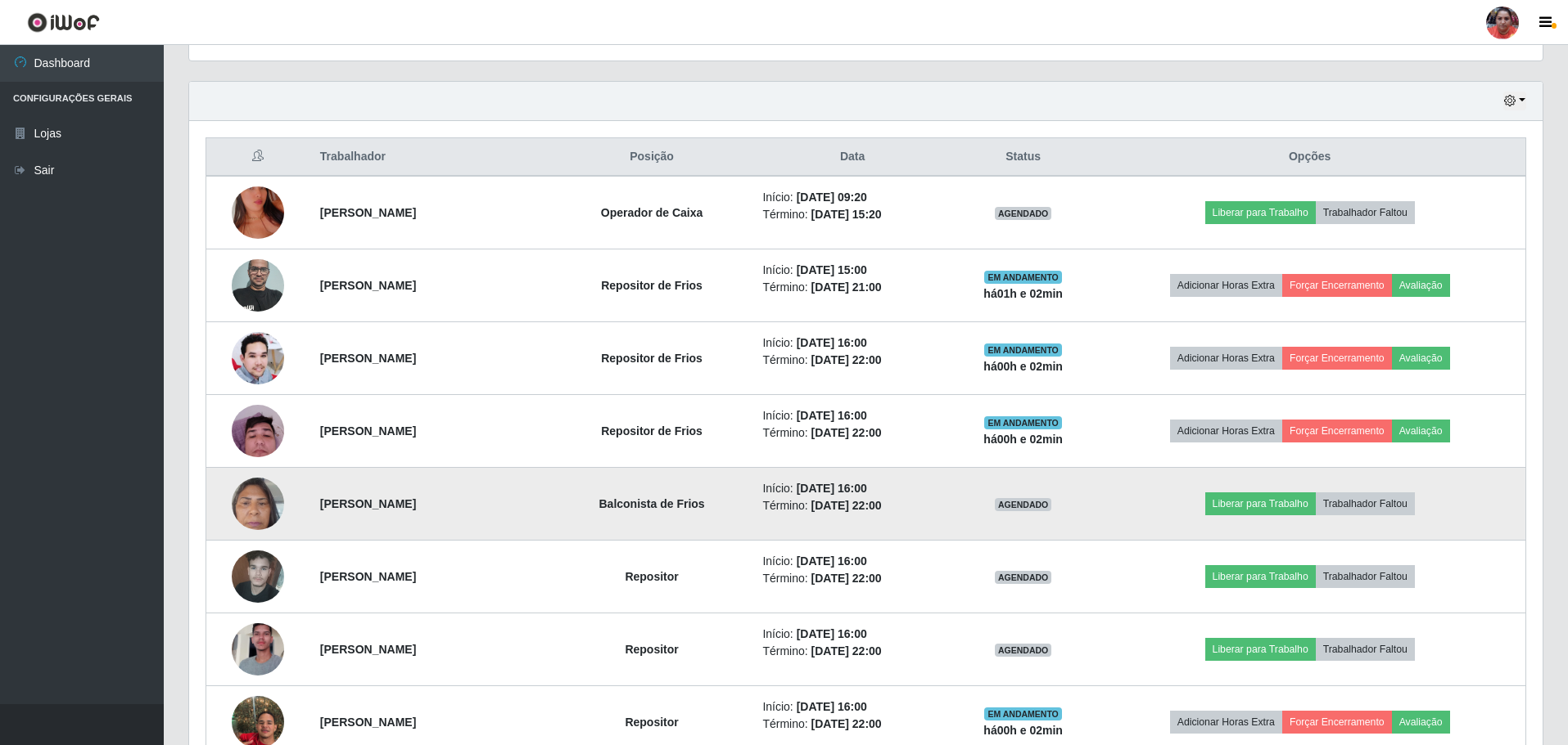
scroll to position [623, 0]
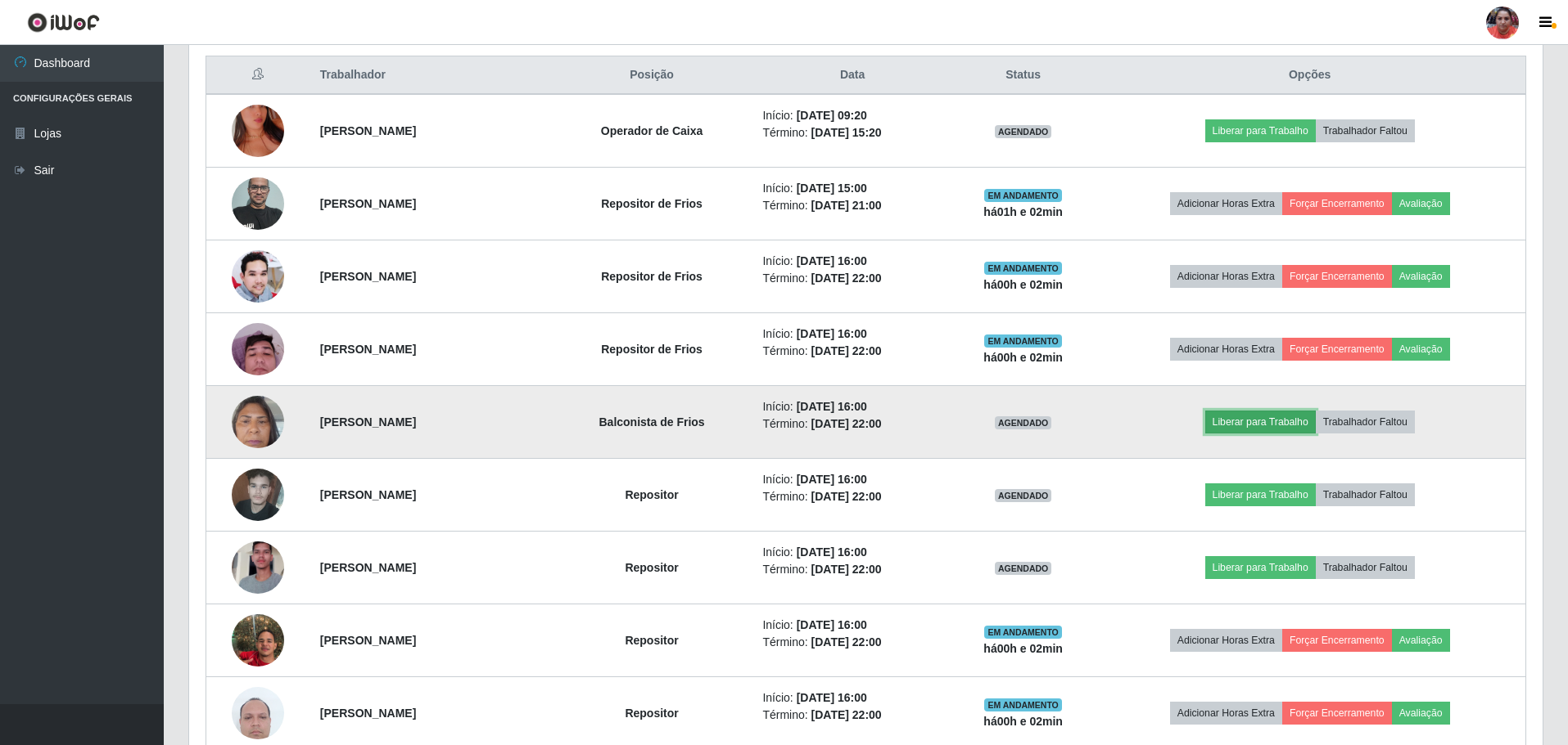
click at [1266, 420] on button "Liberar para Trabalho" at bounding box center [1260, 422] width 110 height 23
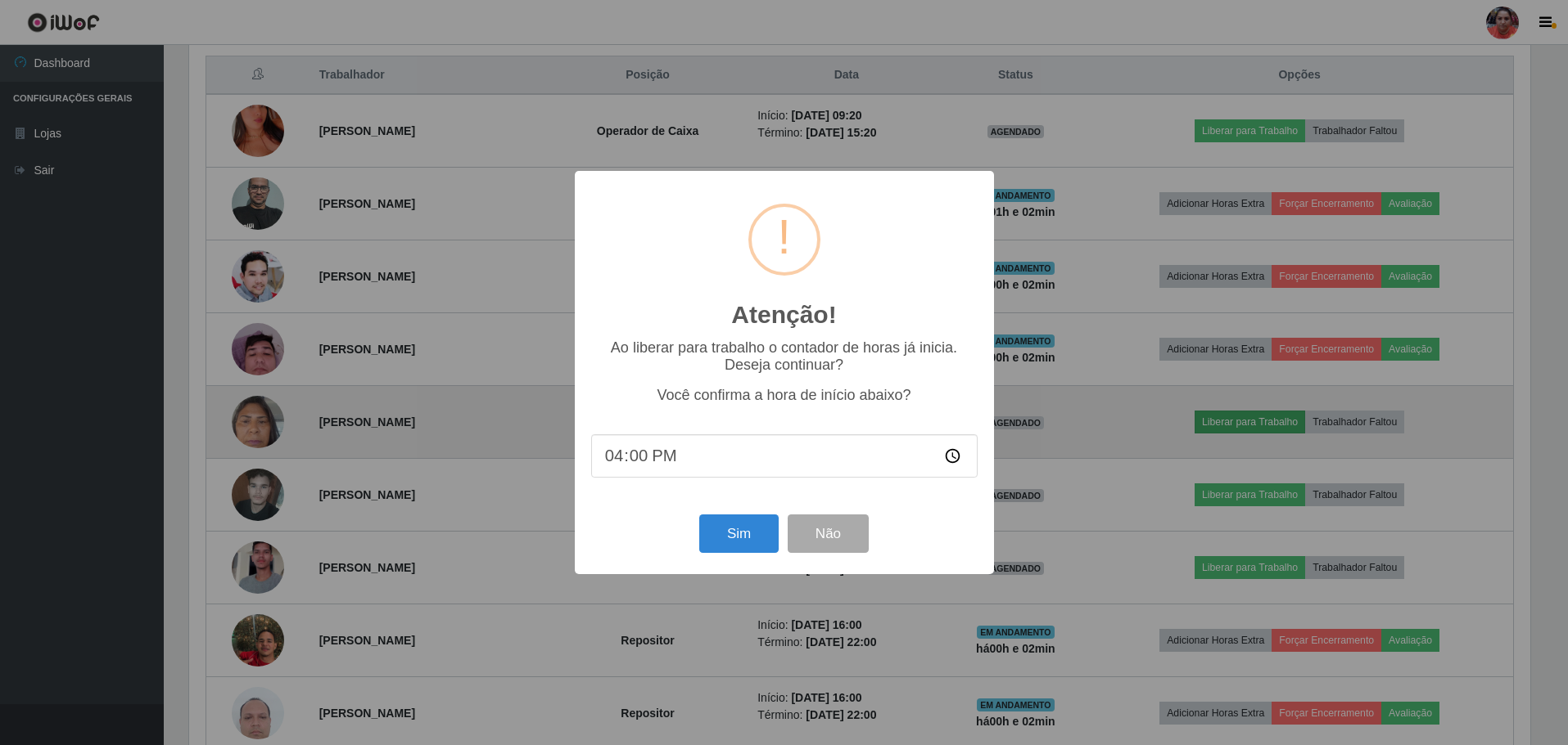
scroll to position [340, 1345]
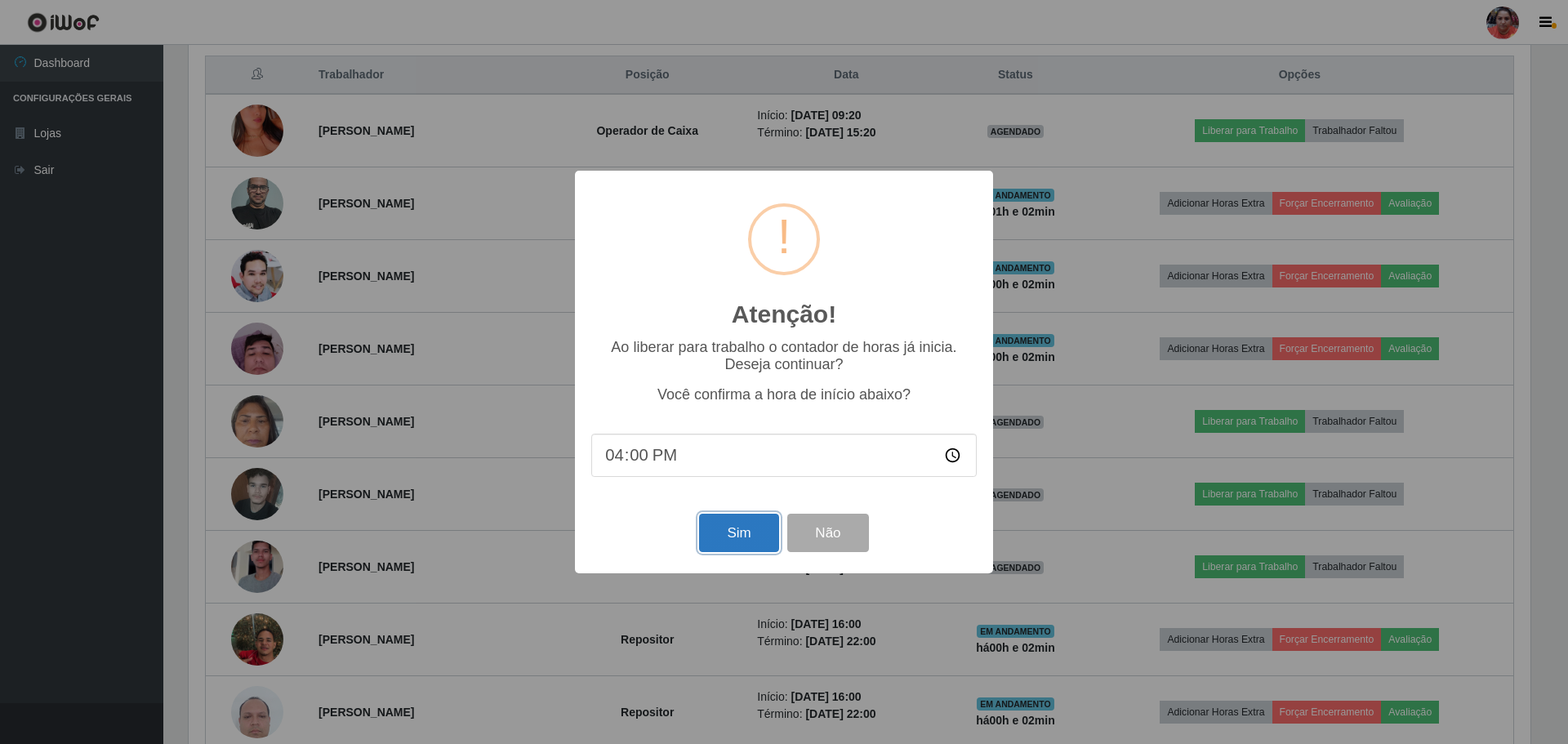
click at [721, 529] on button "Sim" at bounding box center [739, 533] width 80 height 38
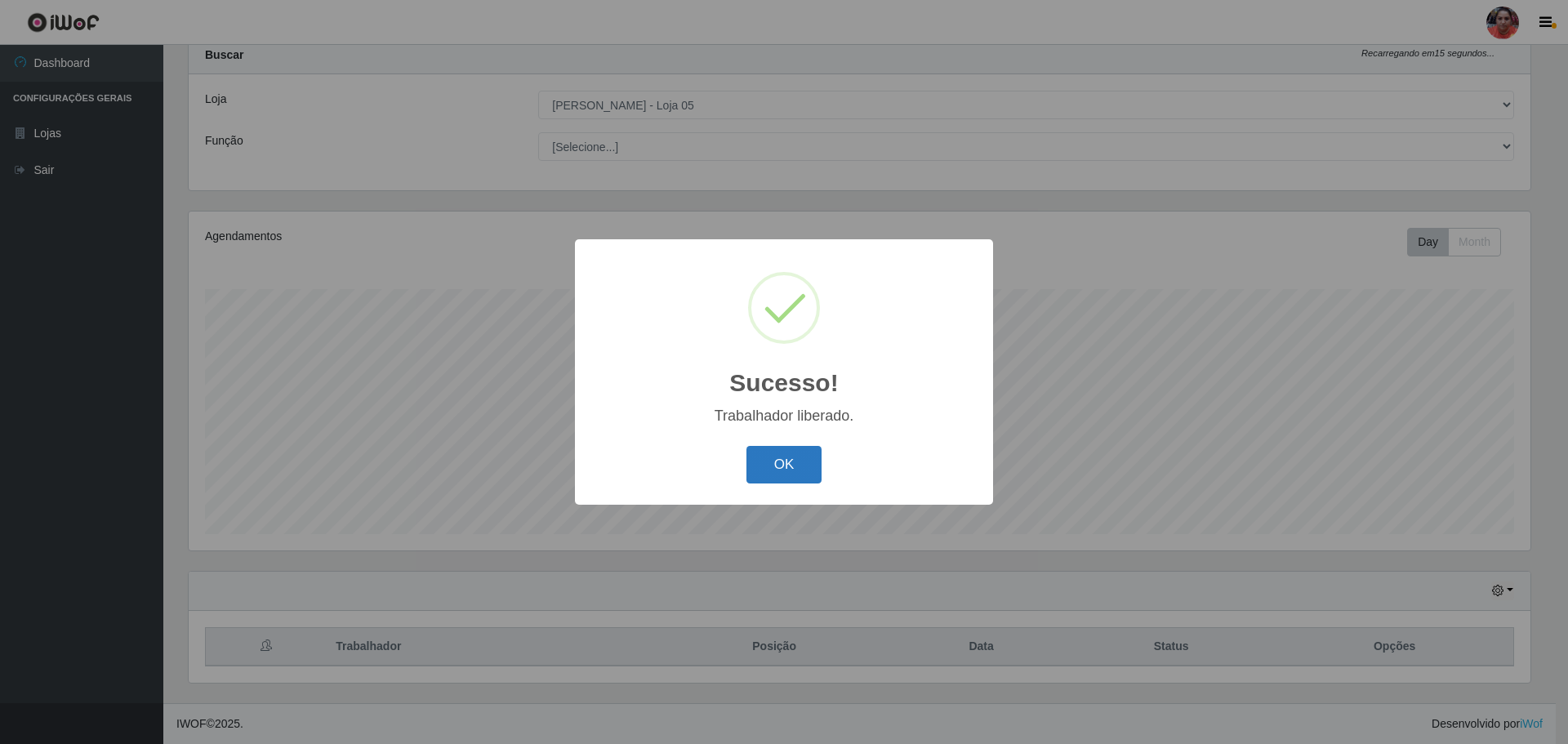
click at [780, 460] on button "OK" at bounding box center [784, 464] width 76 height 38
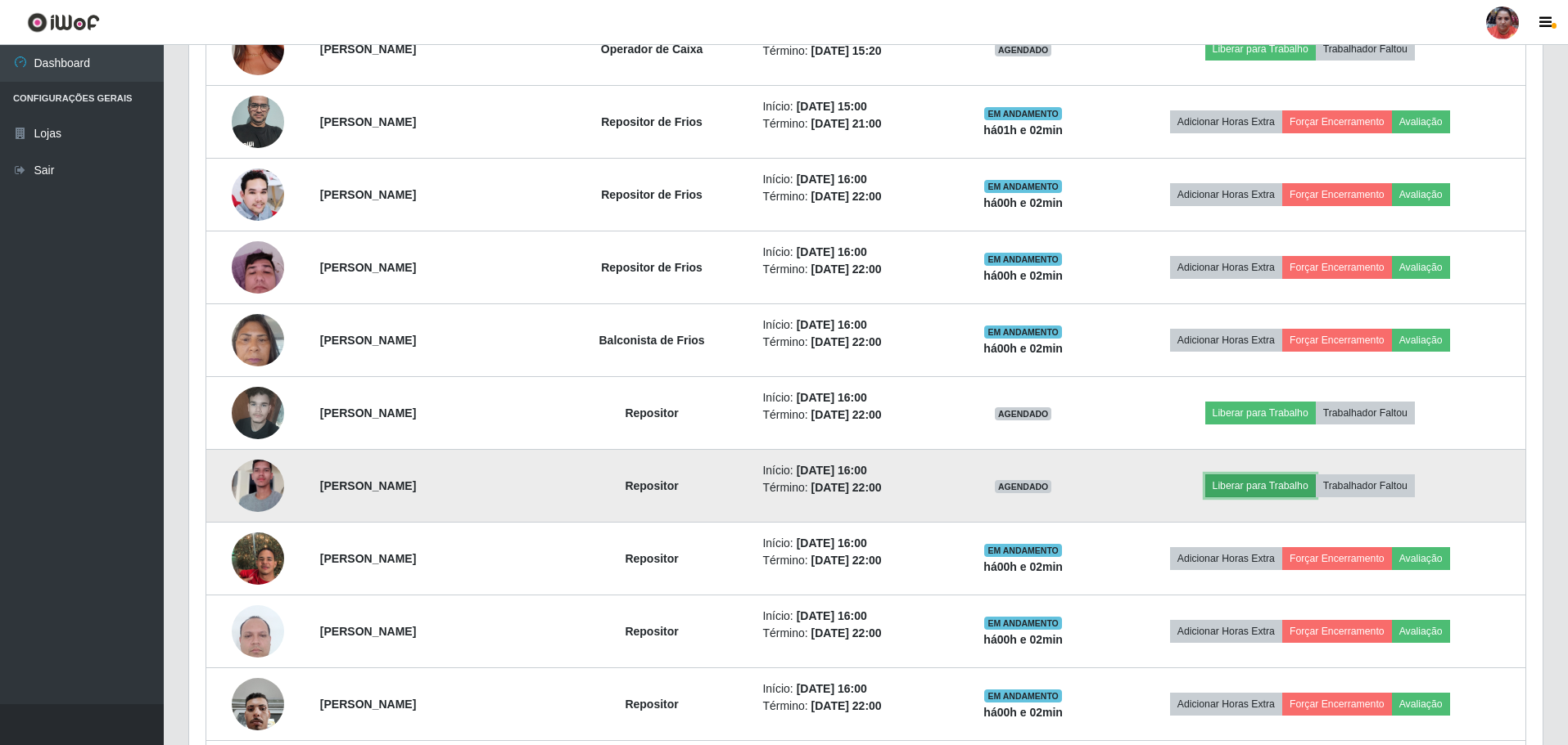
click at [1271, 479] on button "Liberar para Trabalho" at bounding box center [1260, 485] width 110 height 23
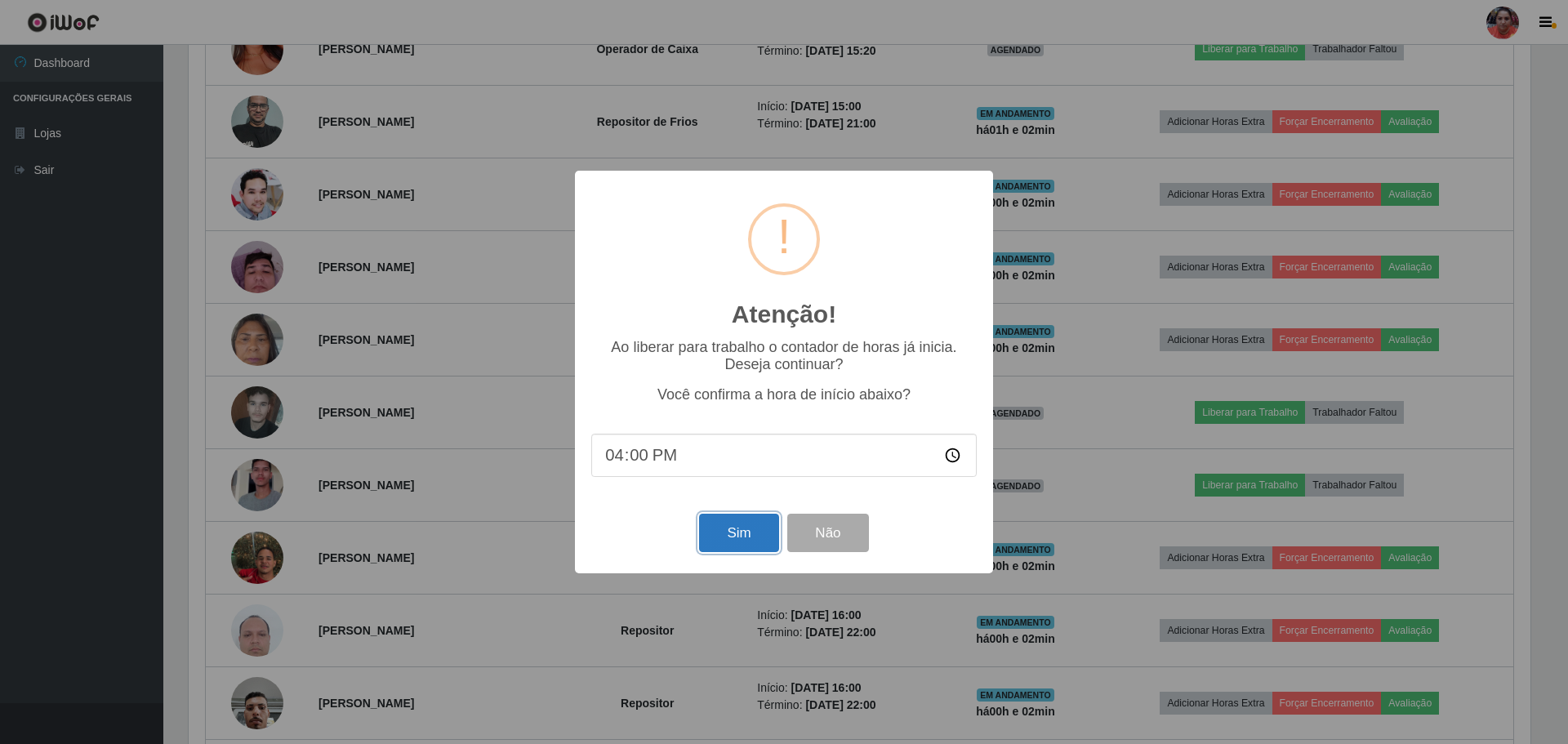
click at [726, 532] on button "Sim" at bounding box center [739, 533] width 80 height 38
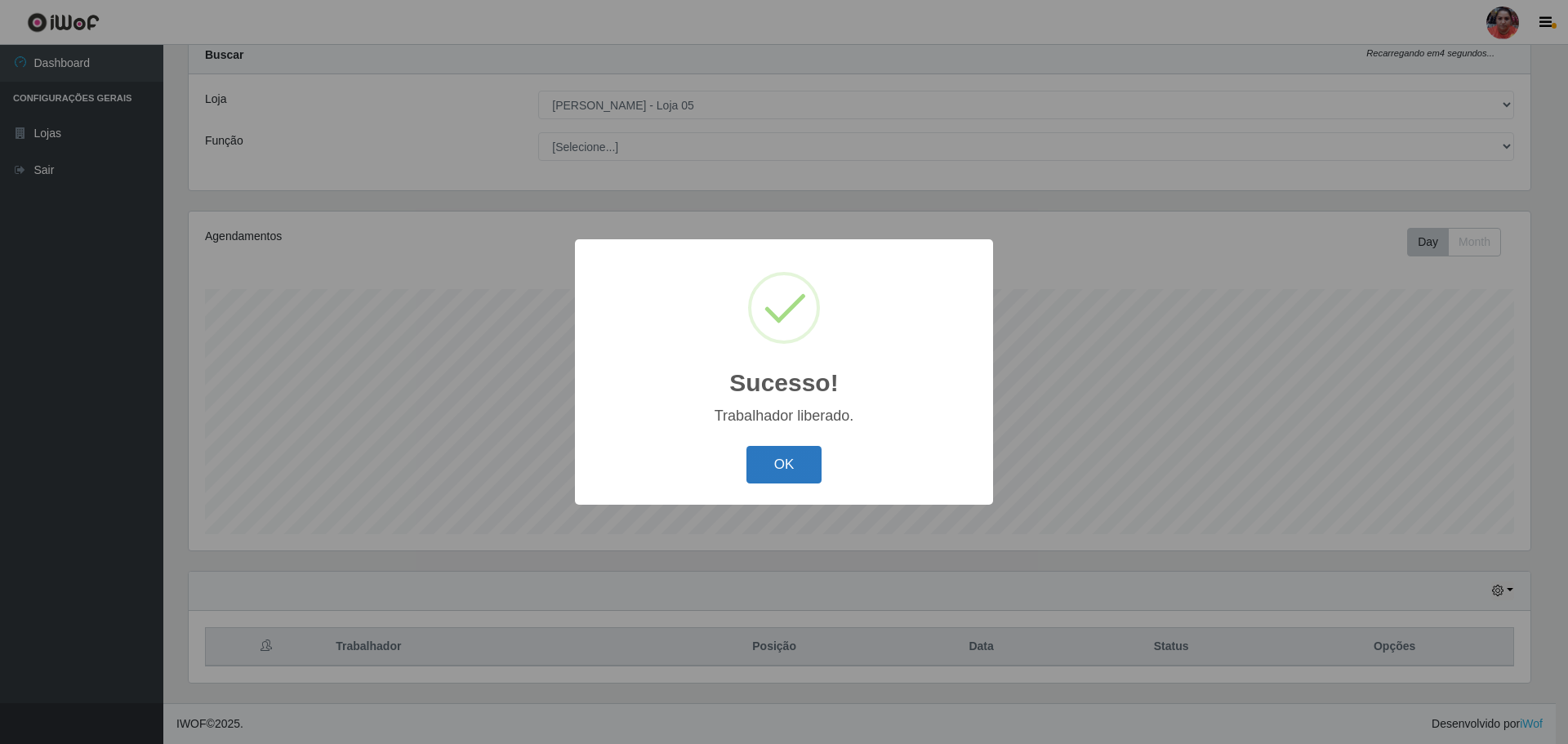
click at [781, 475] on button "OK" at bounding box center [784, 464] width 76 height 38
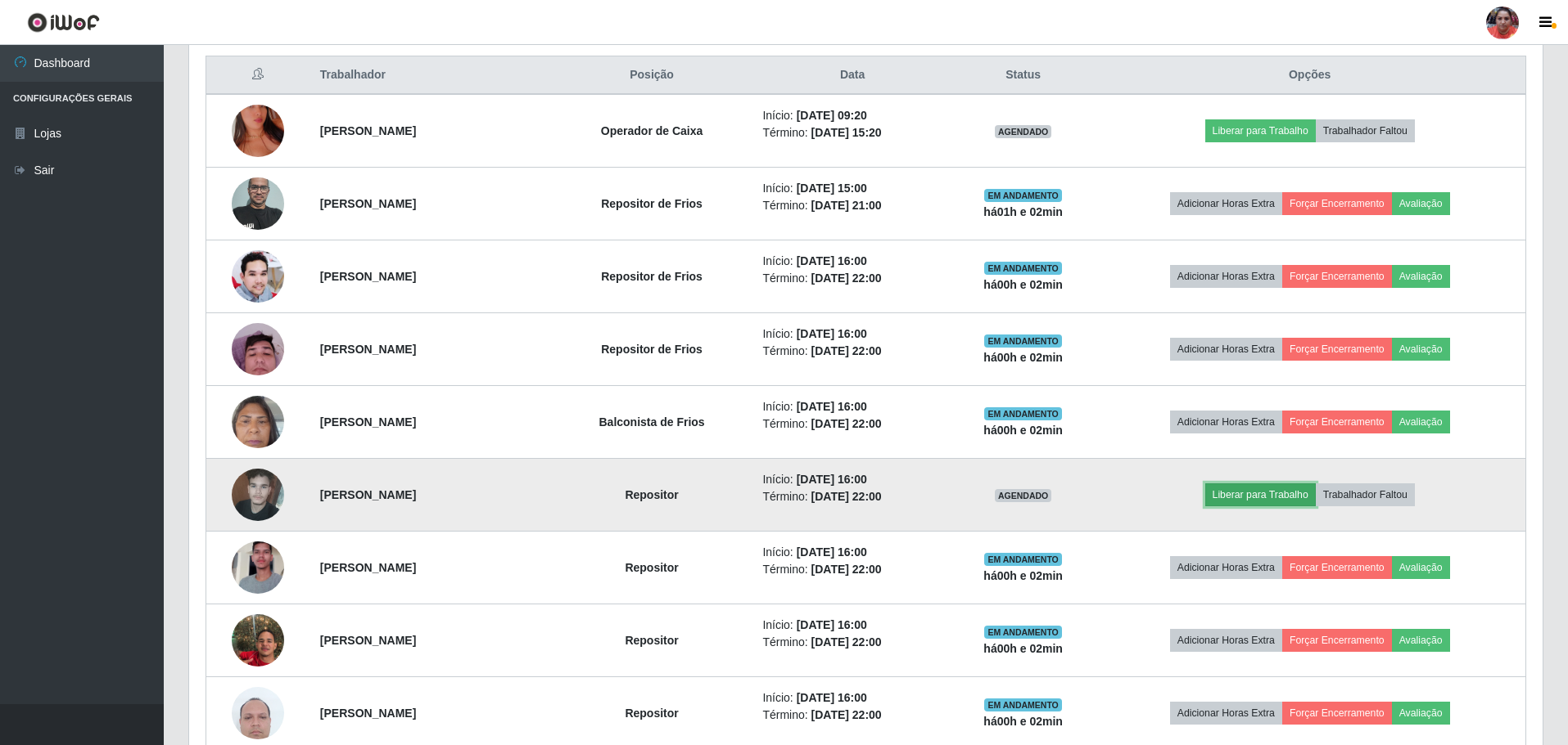
click at [1279, 491] on button "Liberar para Trabalho" at bounding box center [1260, 495] width 110 height 23
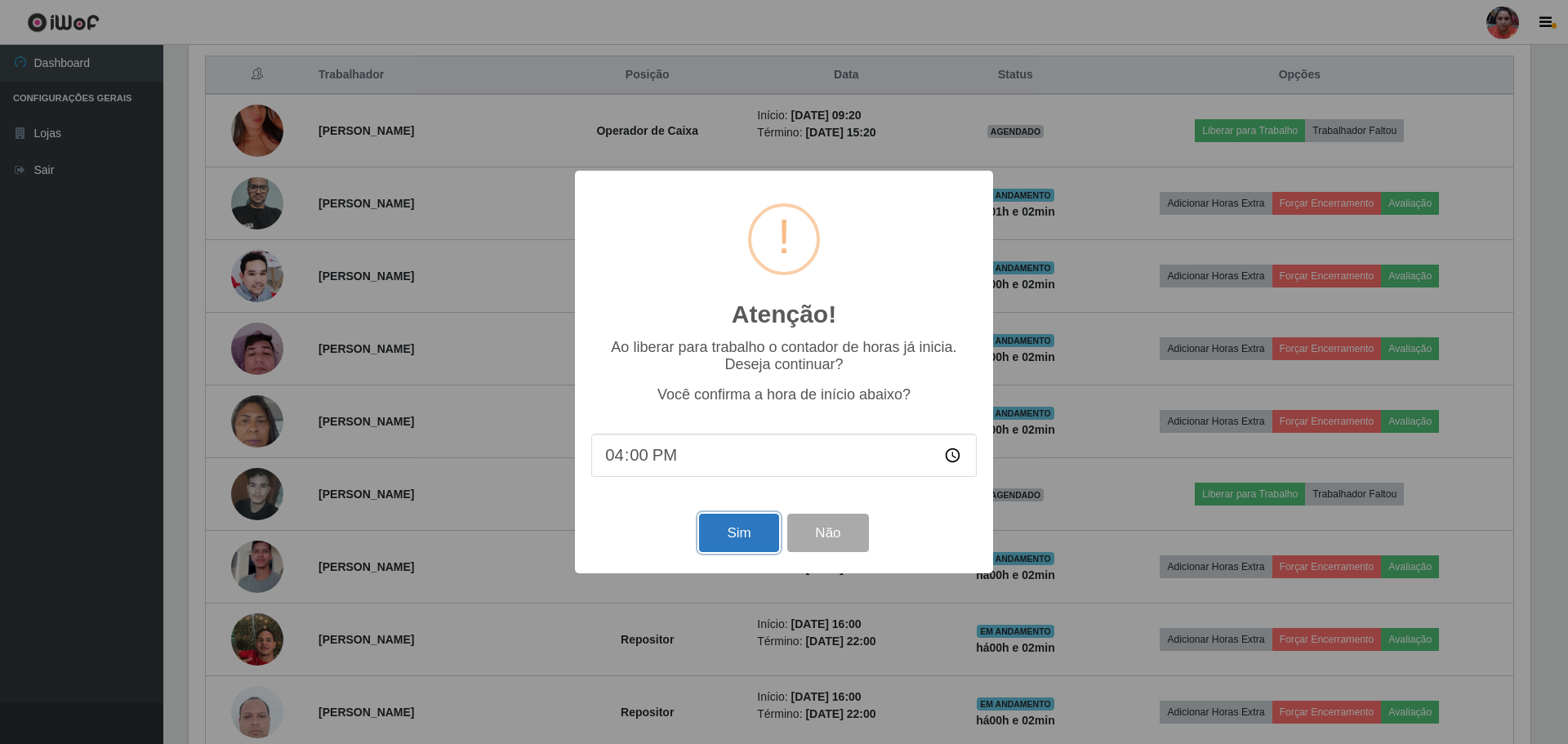
click at [714, 536] on button "Sim" at bounding box center [739, 533] width 80 height 38
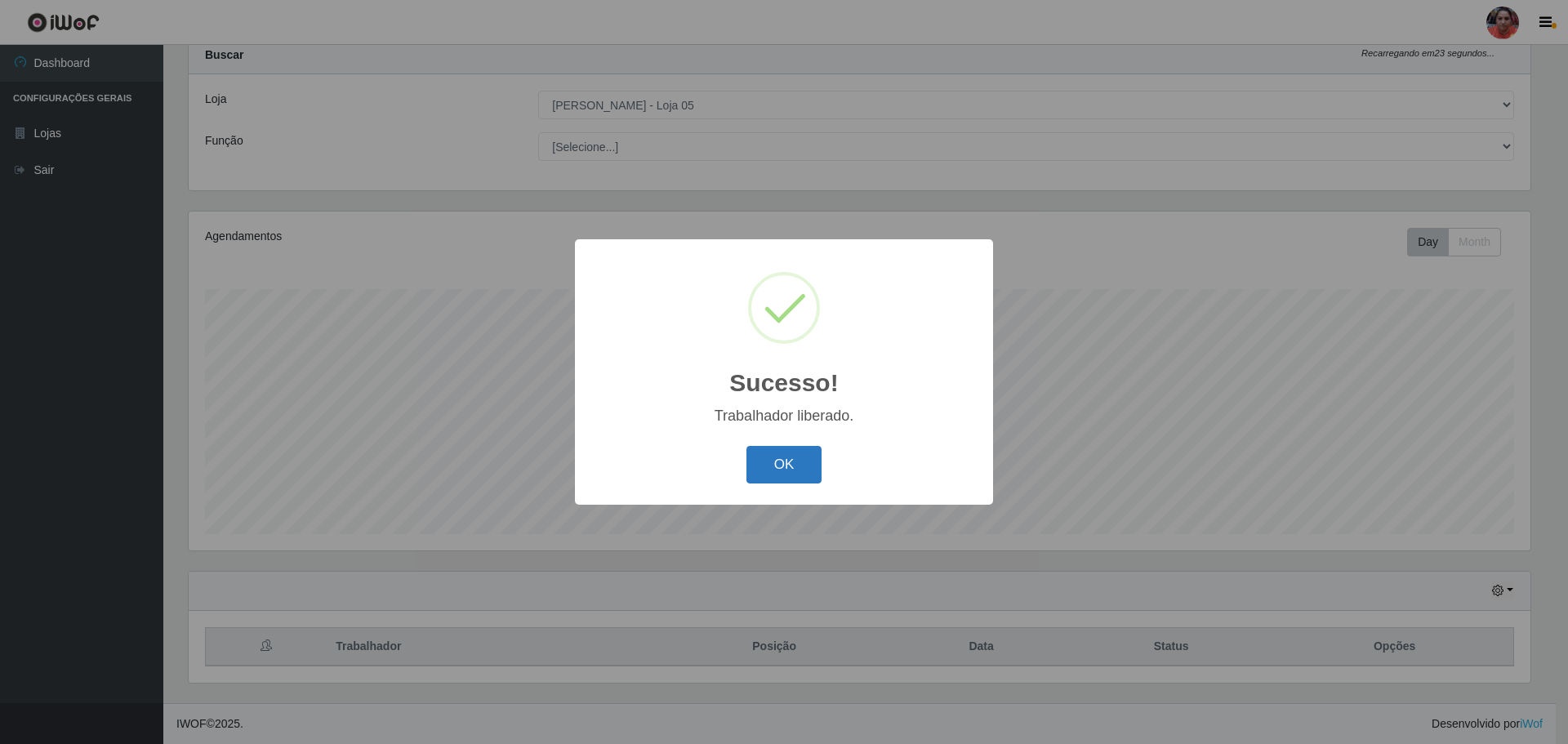
click at [784, 456] on button "OK" at bounding box center [784, 464] width 76 height 38
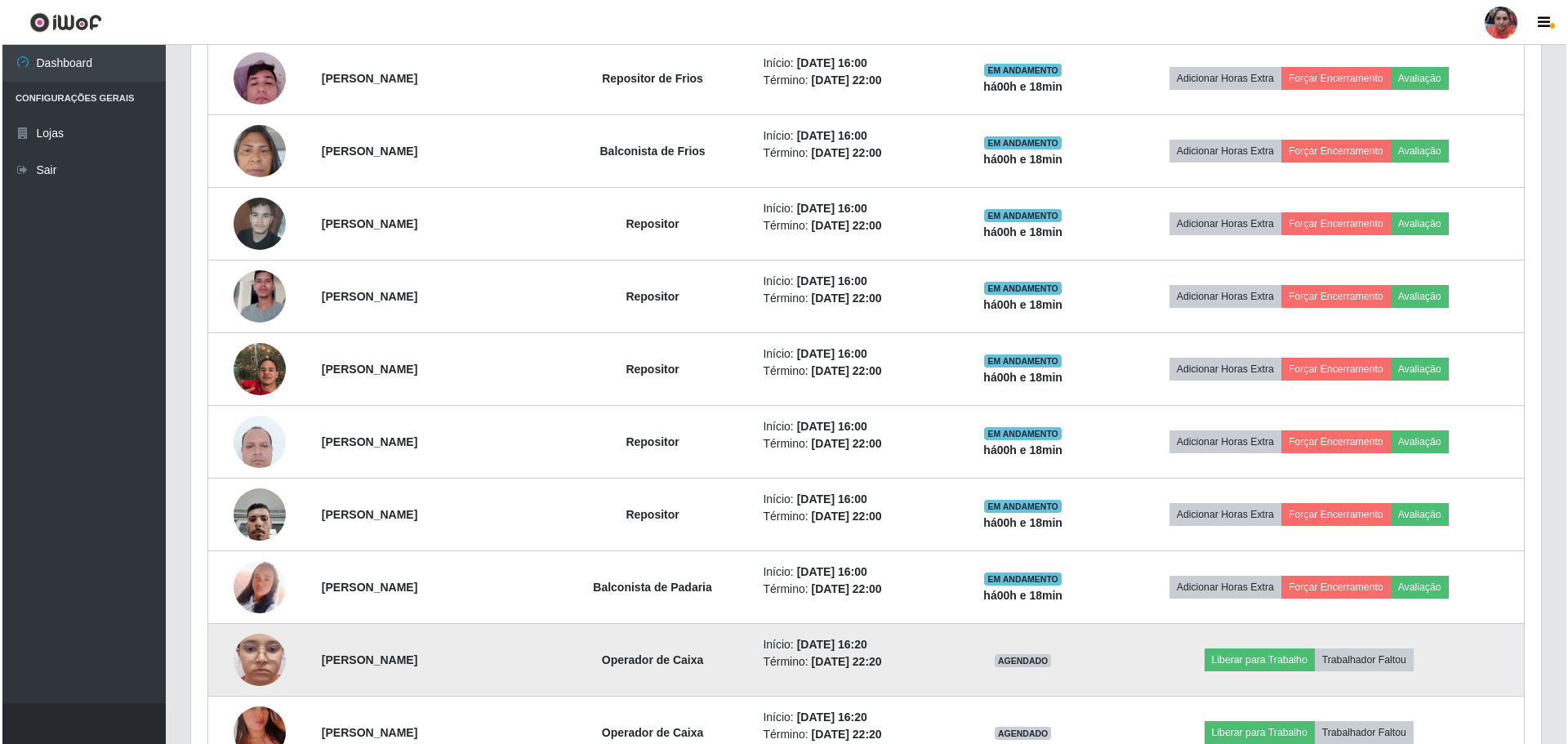
scroll to position [932, 0]
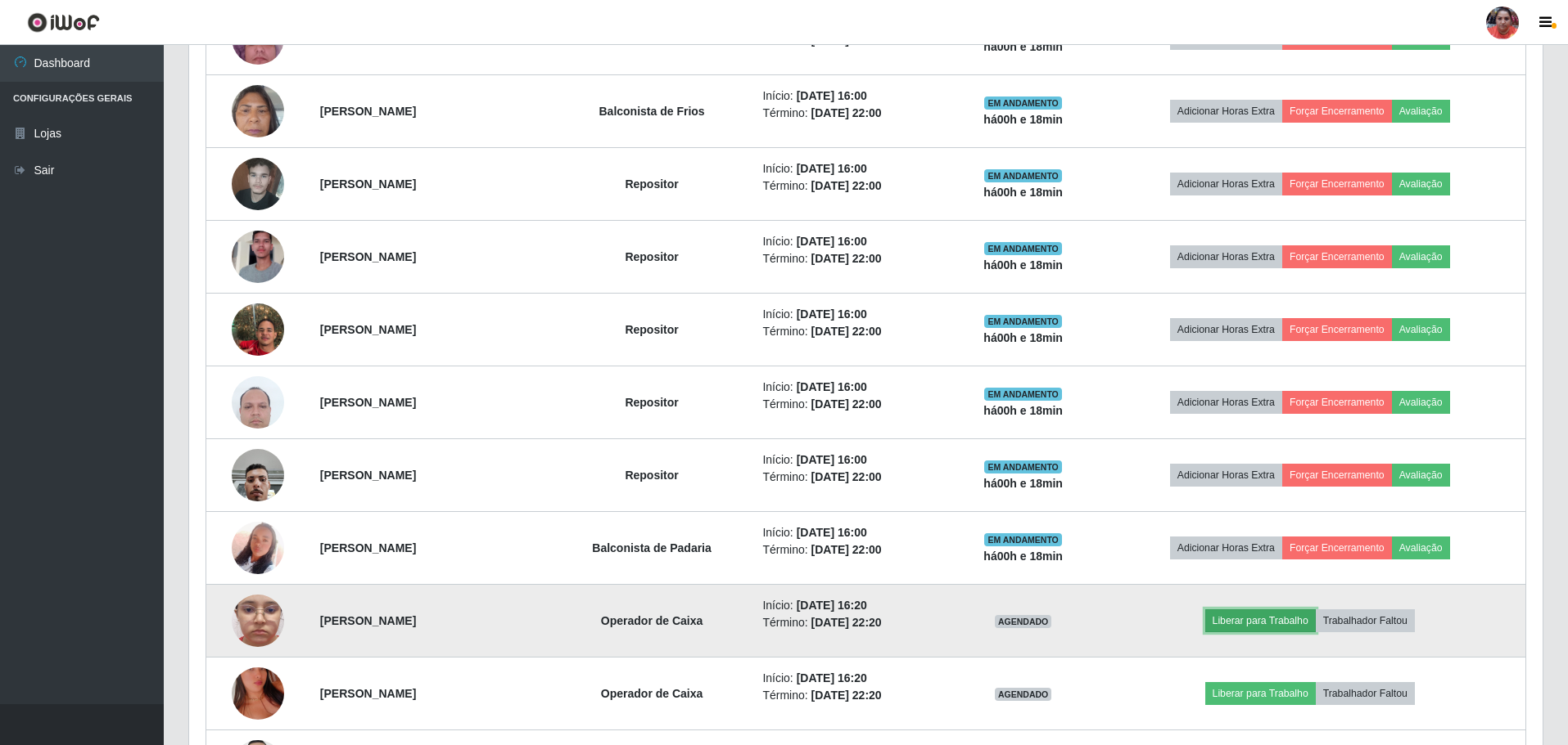
click at [1276, 616] on button "Liberar para Trabalho" at bounding box center [1260, 621] width 110 height 23
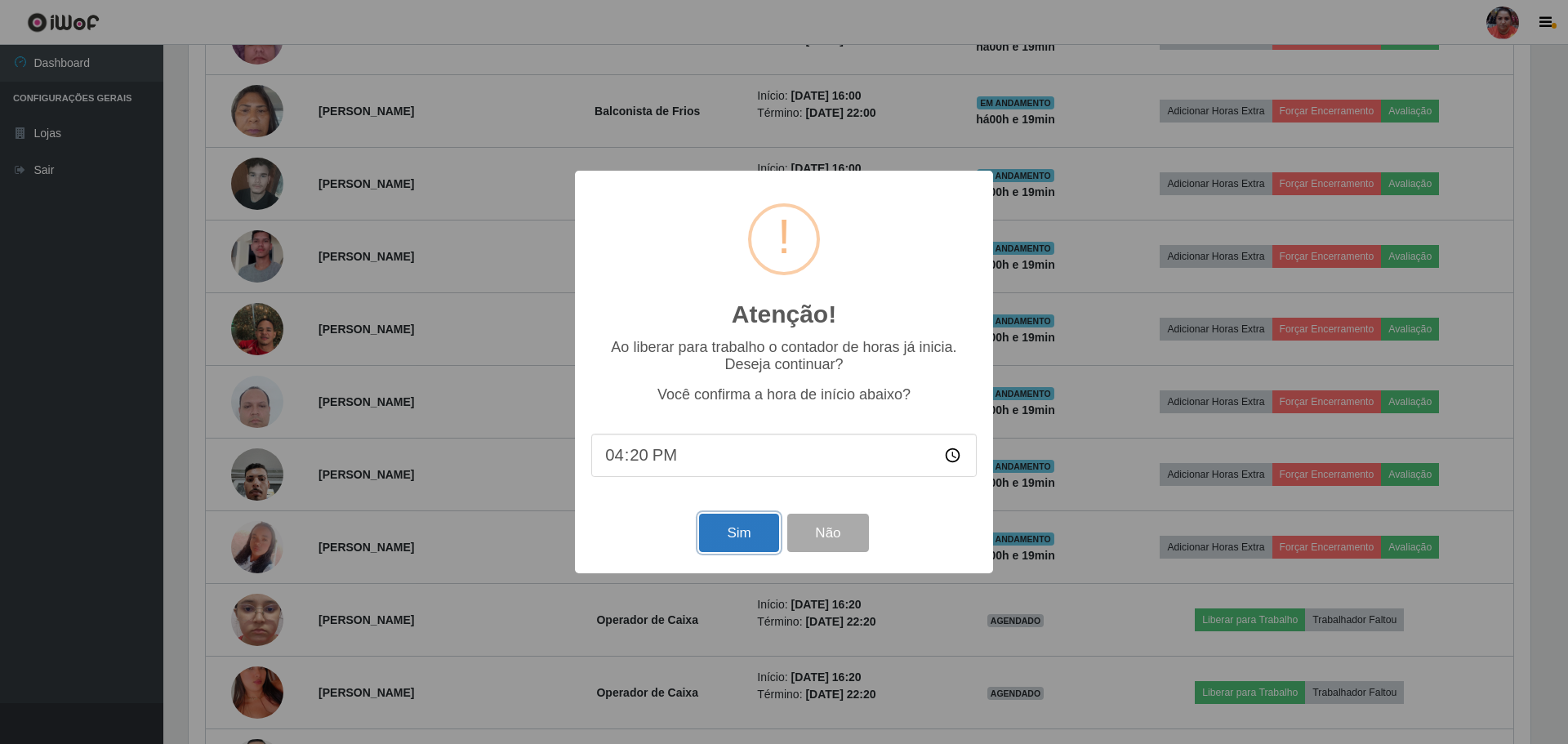
click at [742, 547] on button "Sim" at bounding box center [739, 533] width 80 height 38
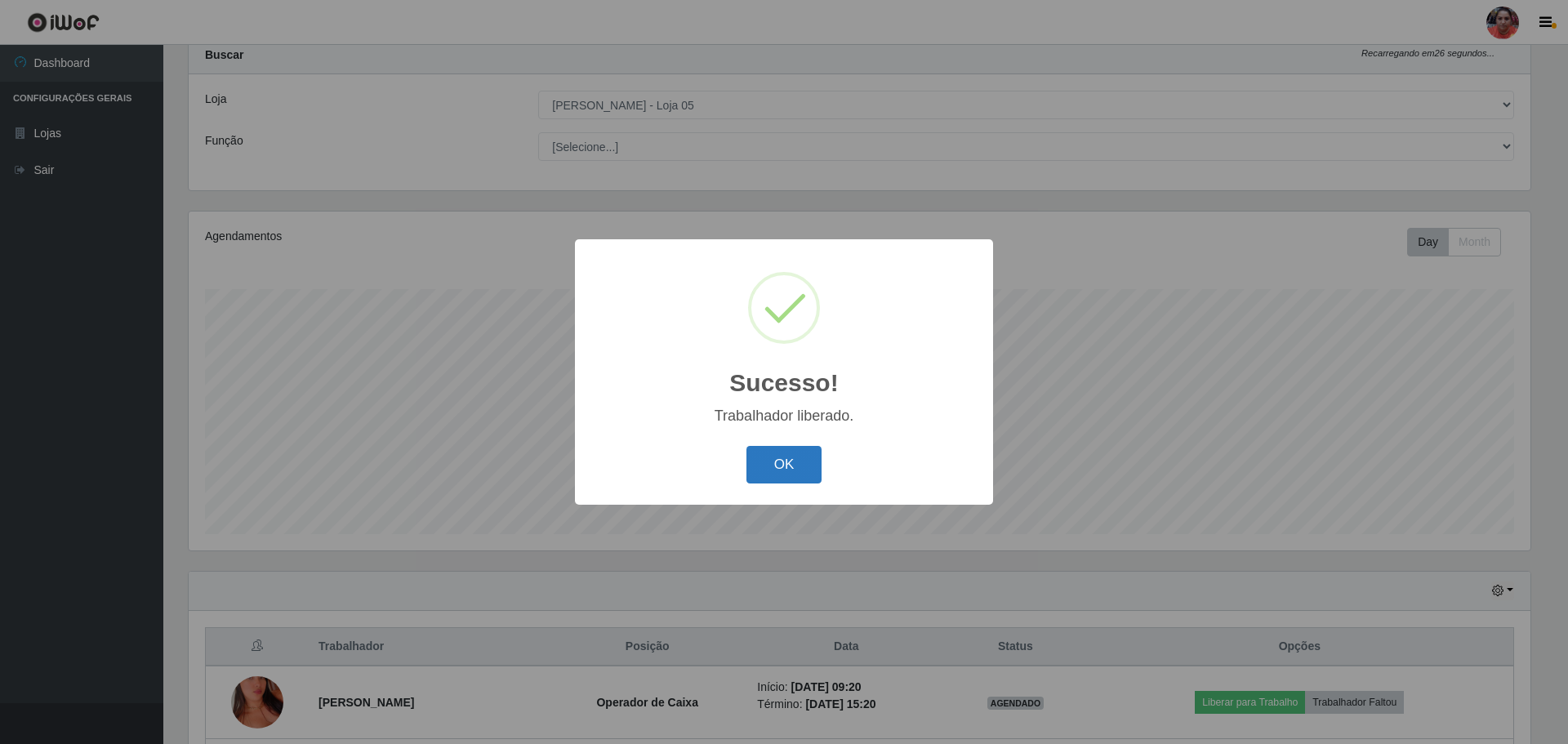
click at [802, 462] on button "OK" at bounding box center [784, 464] width 76 height 38
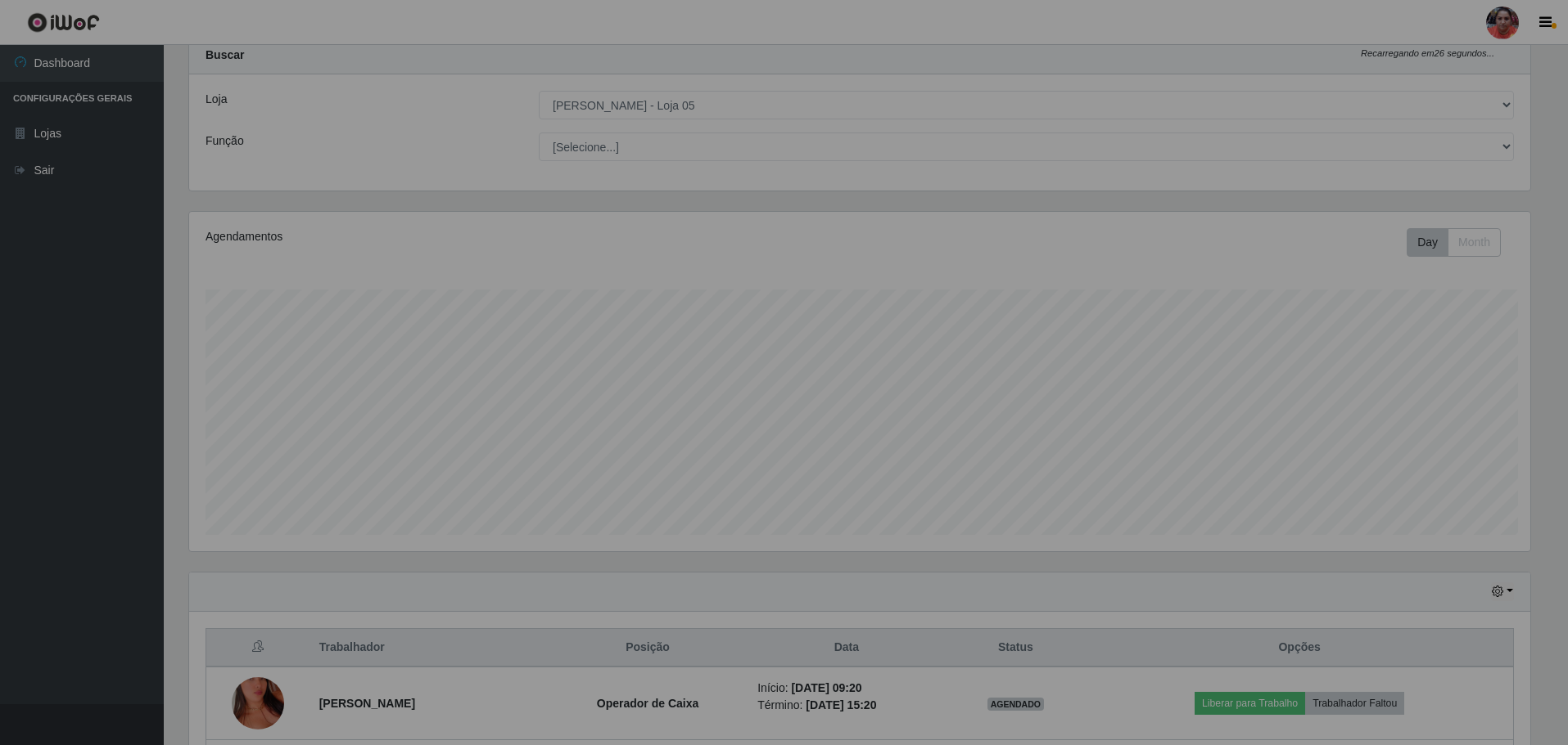
scroll to position [340, 1354]
